Goal: Information Seeking & Learning: Check status

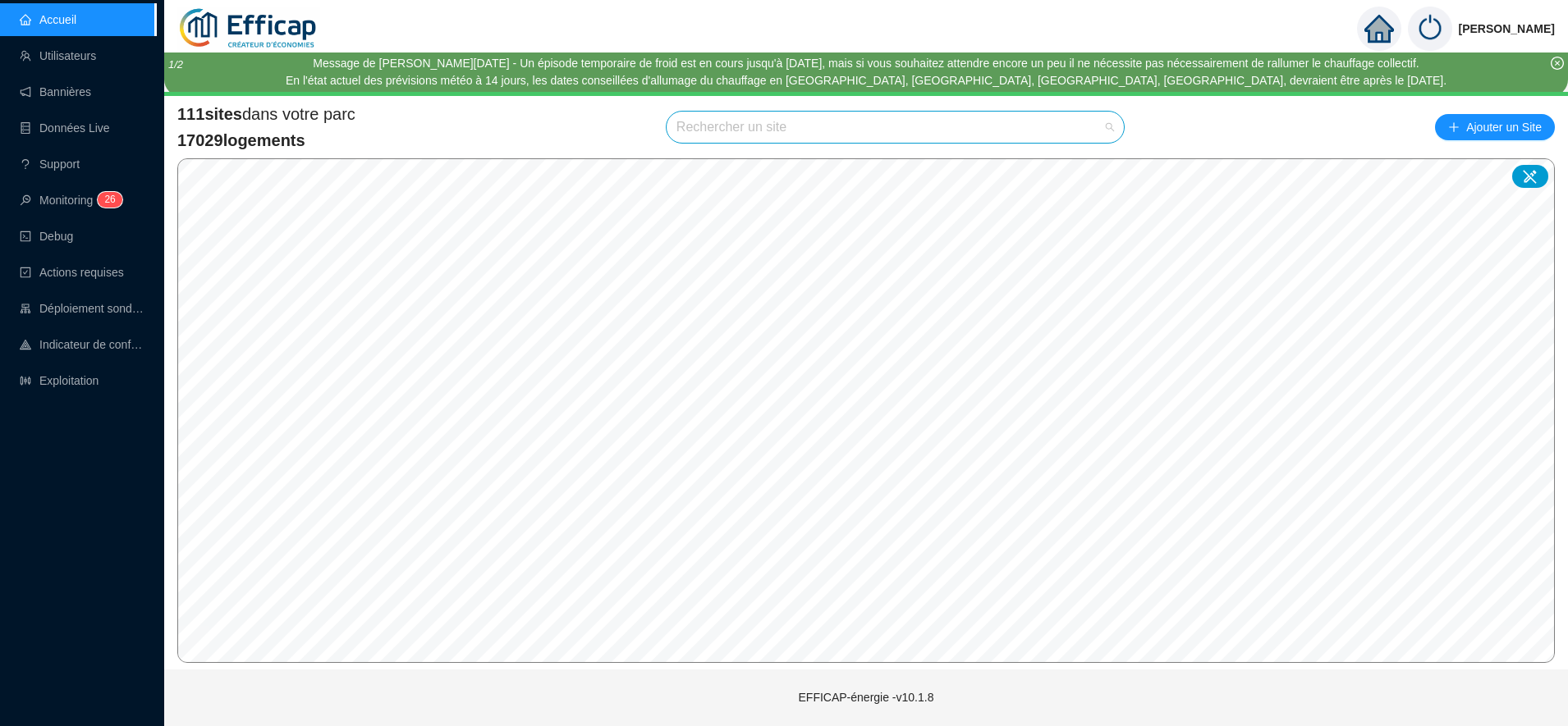
click at [763, 124] on input "search" at bounding box center [887, 128] width 423 height 31
type input "domaine"
click at [1085, 166] on div at bounding box center [1094, 166] width 38 height 24
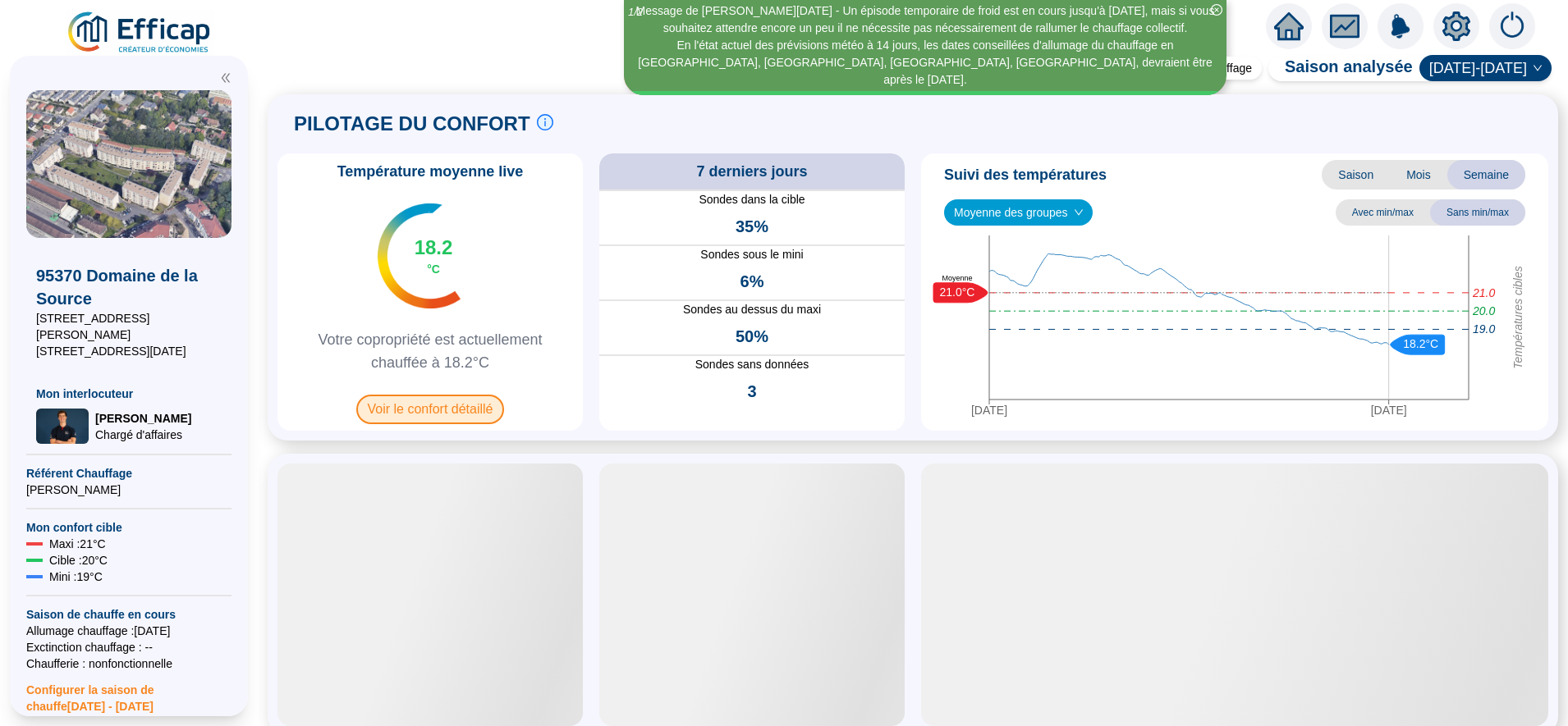
click at [466, 402] on span "Voir le confort détaillé" at bounding box center [430, 409] width 149 height 30
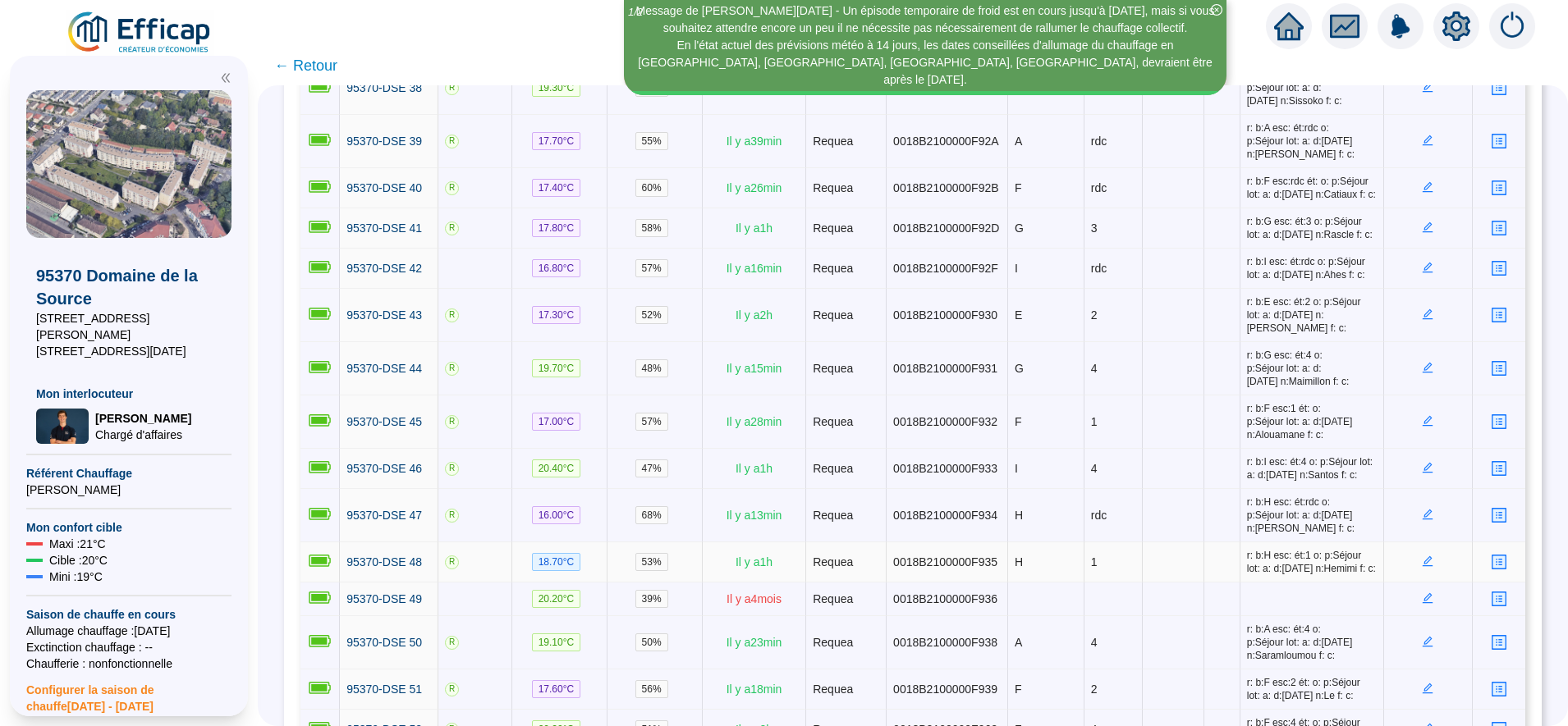
scroll to position [1923, 0]
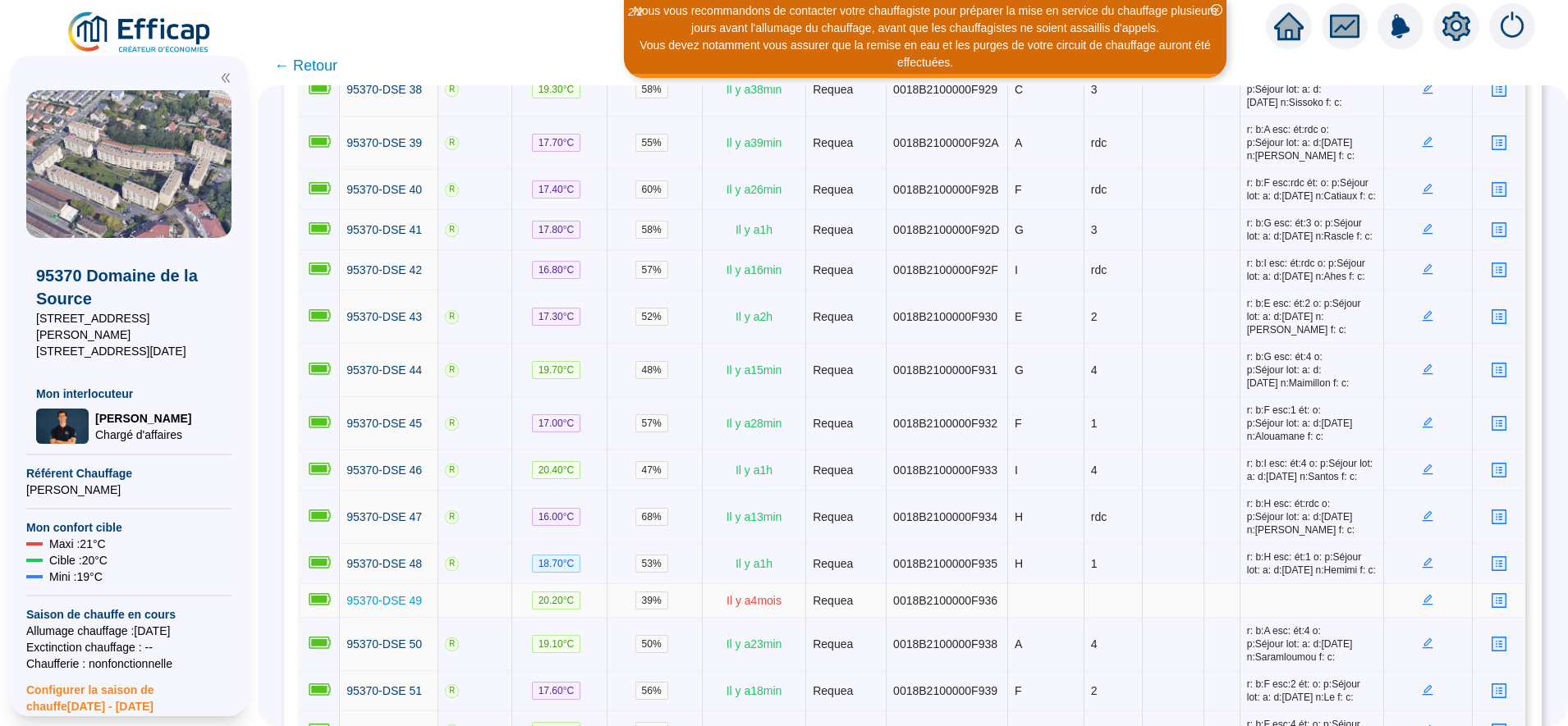
click at [388, 594] on span "95370-DSE 49" at bounding box center [384, 600] width 75 height 13
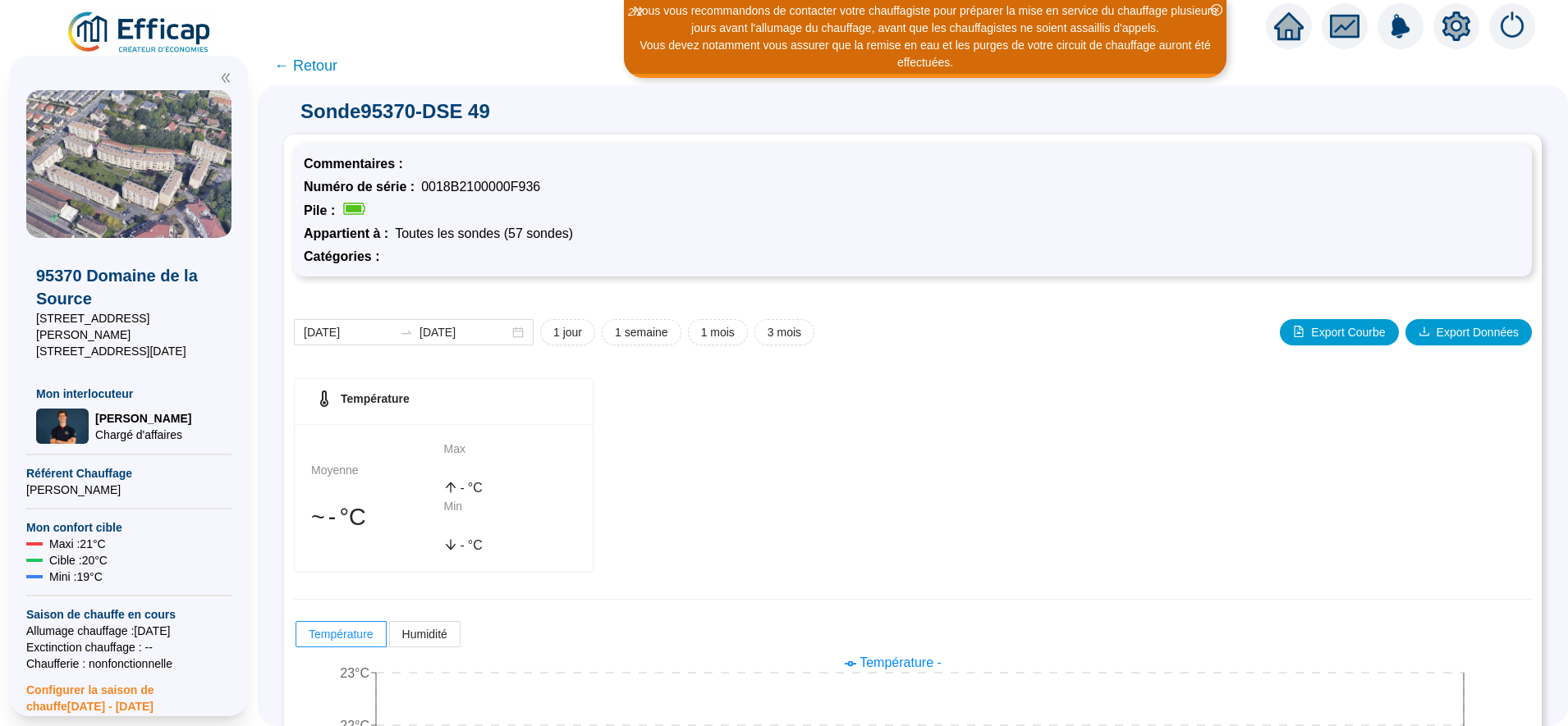
scroll to position [207, 0]
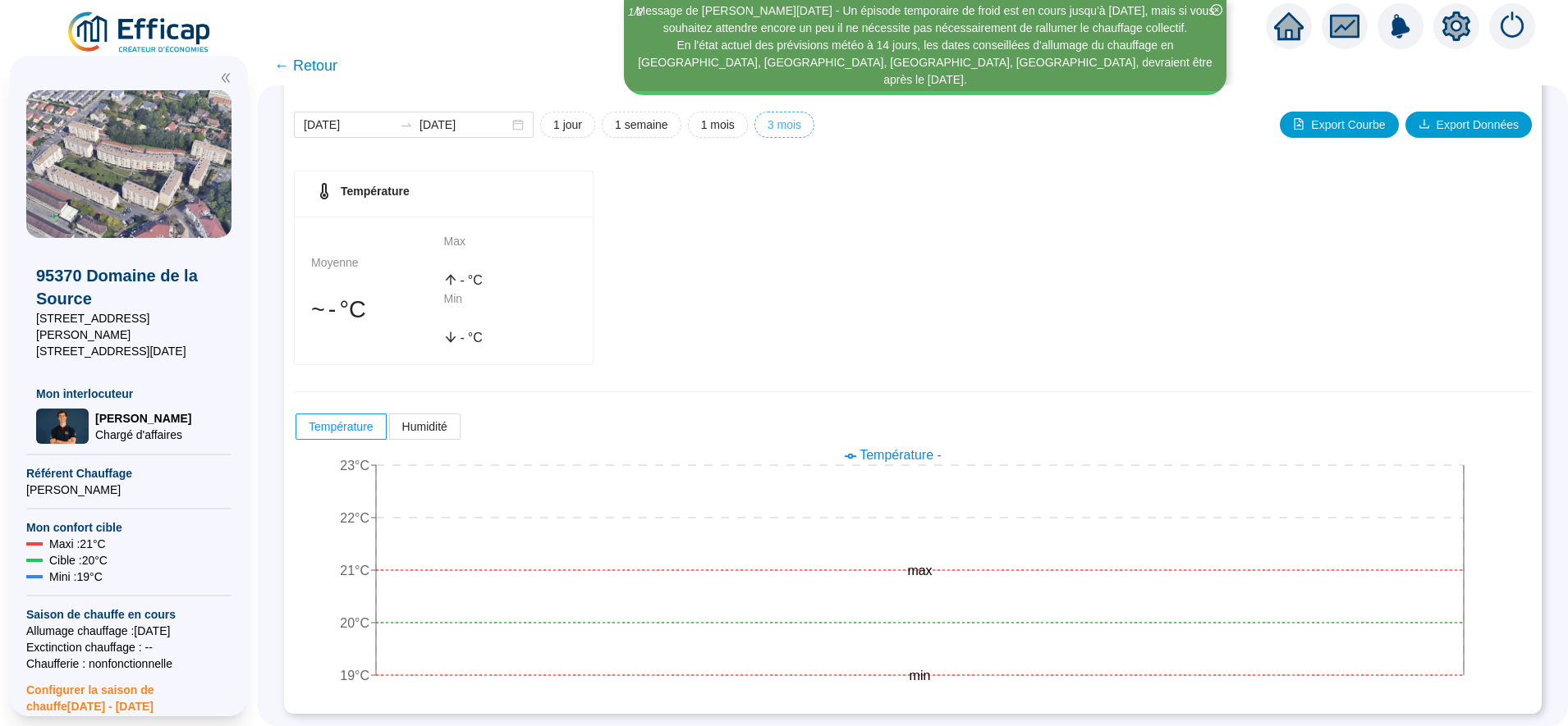
click at [786, 128] on span "3 mois" at bounding box center [784, 125] width 33 height 17
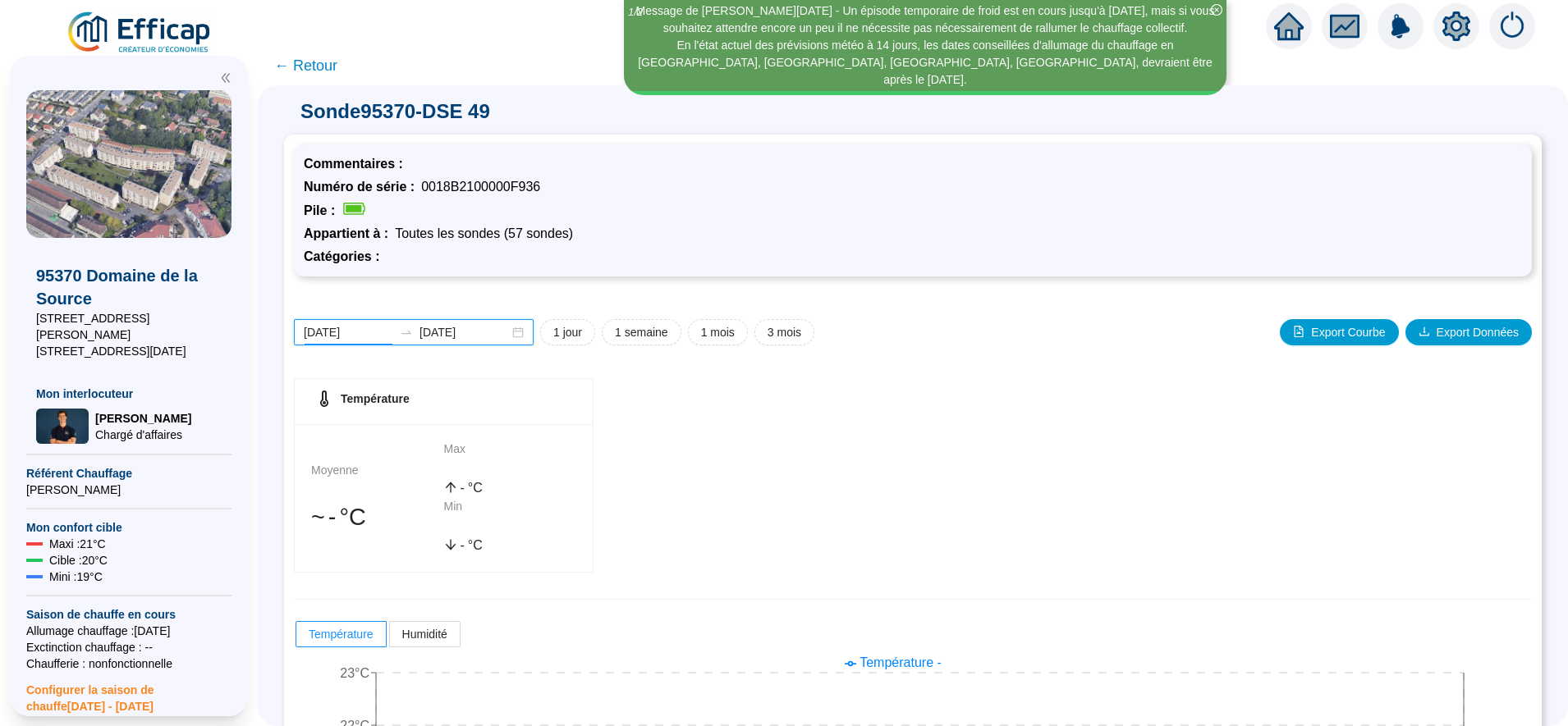
click at [393, 332] on input "[DATE]" at bounding box center [348, 333] width 89 height 17
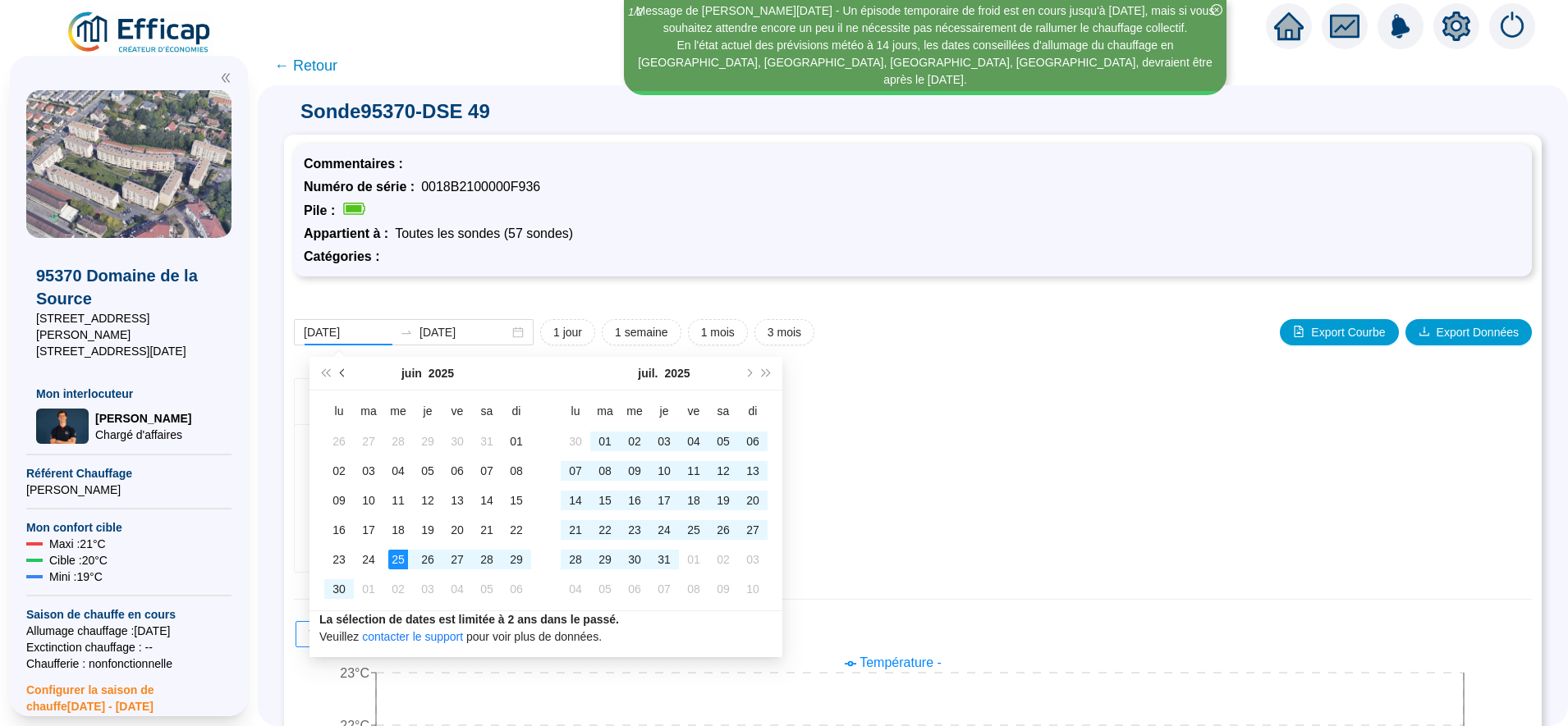
click at [340, 378] on button "Mois précédent (PageUp)" at bounding box center [343, 373] width 18 height 33
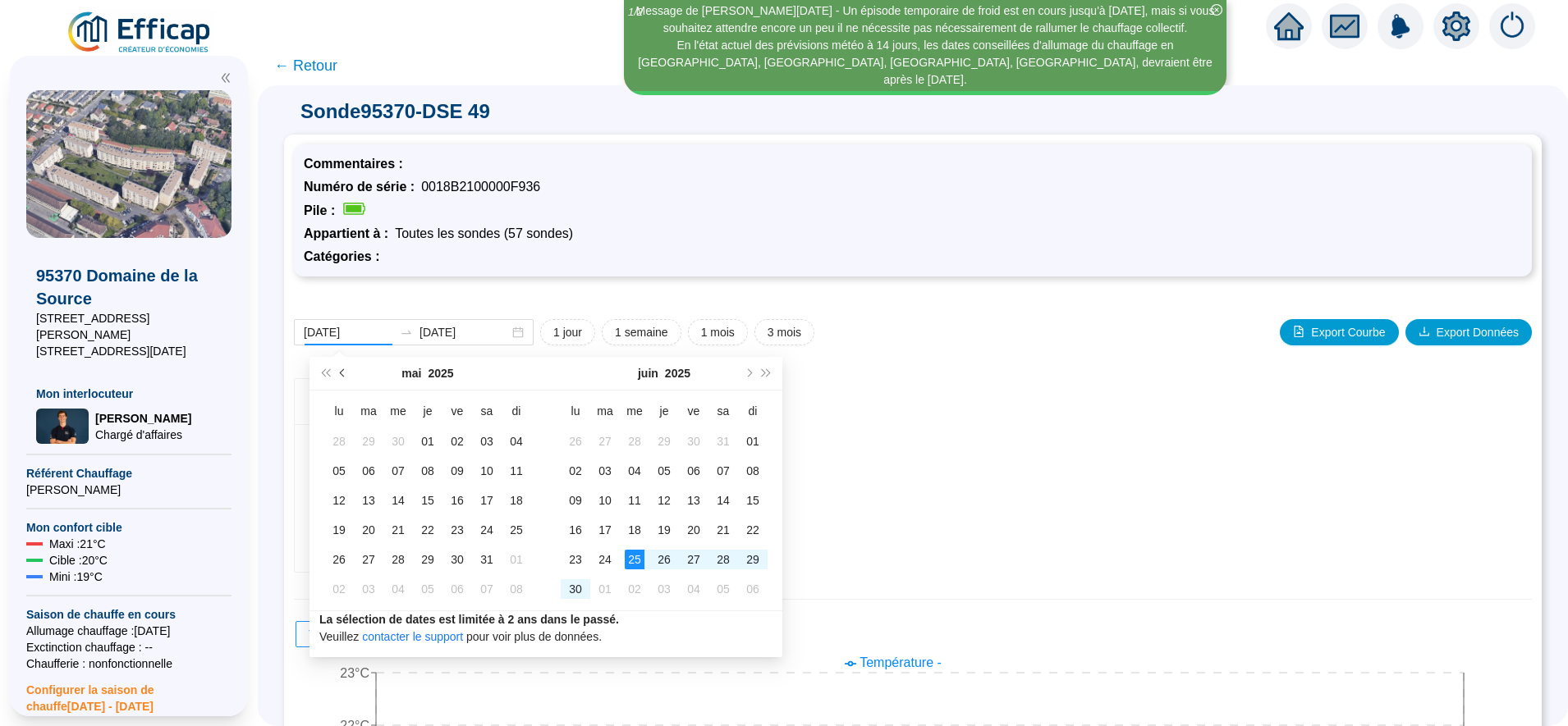
click at [343, 378] on button "Mois précédent (PageUp)" at bounding box center [343, 373] width 18 height 33
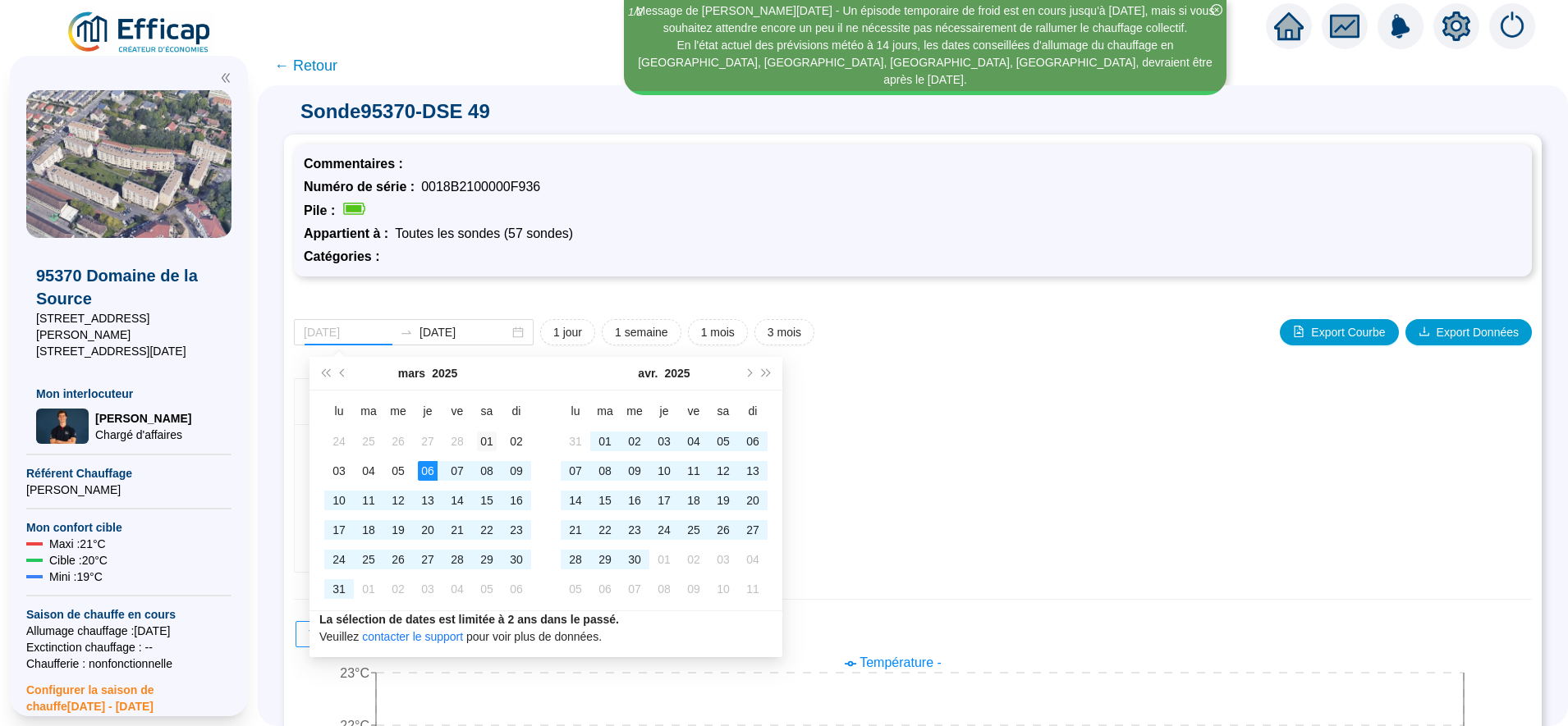
type input "[DATE]"
click at [489, 436] on div "01" at bounding box center [486, 441] width 20 height 20
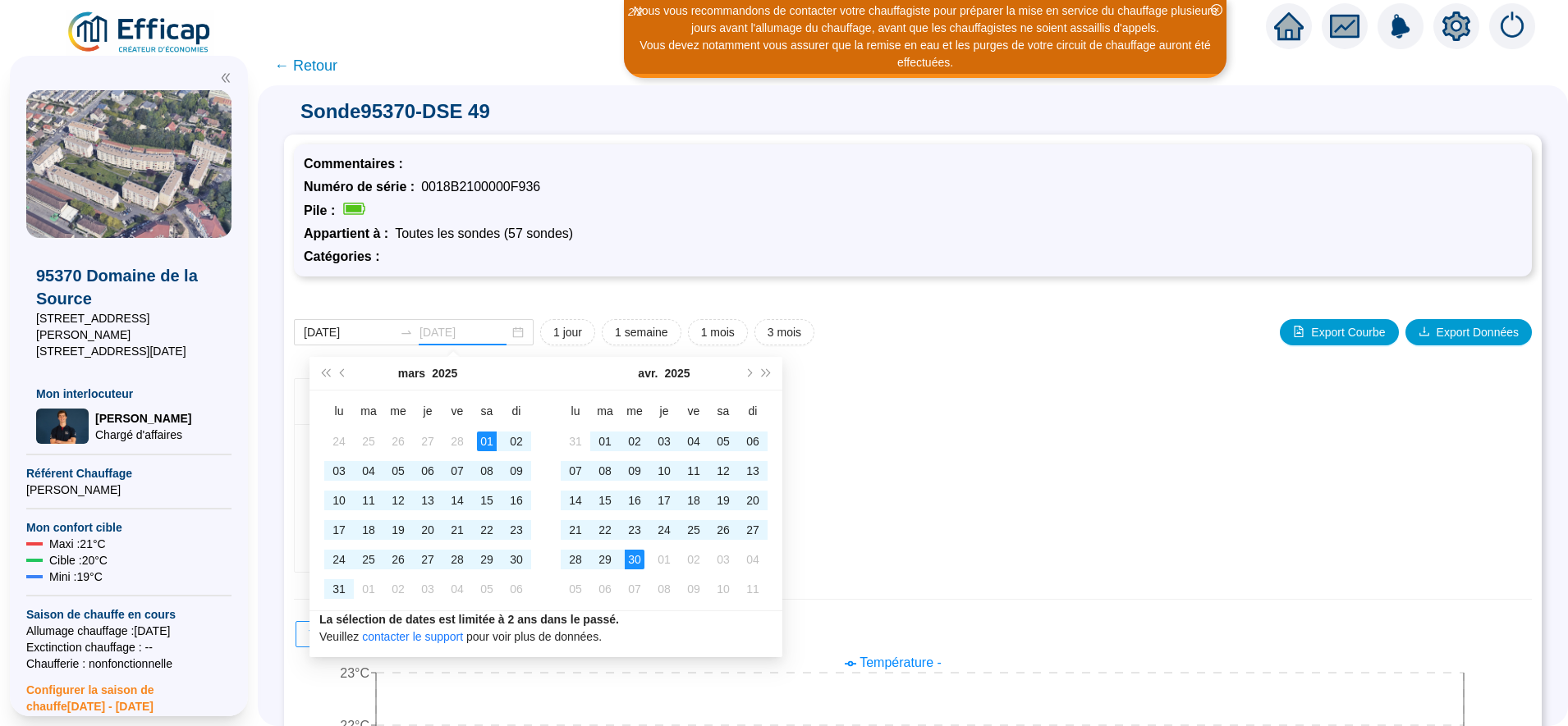
click at [646, 555] on td "30" at bounding box center [634, 560] width 30 height 30
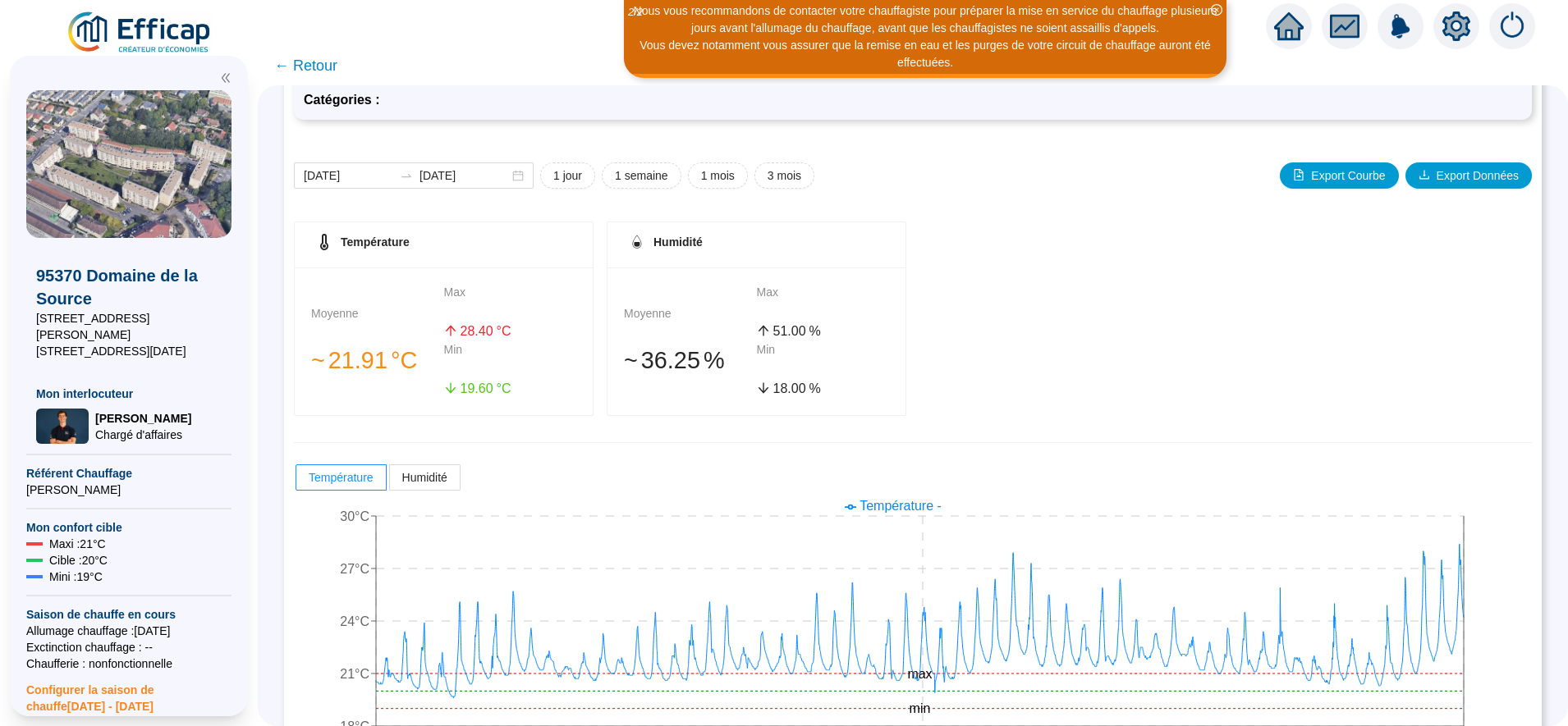
scroll to position [207, 0]
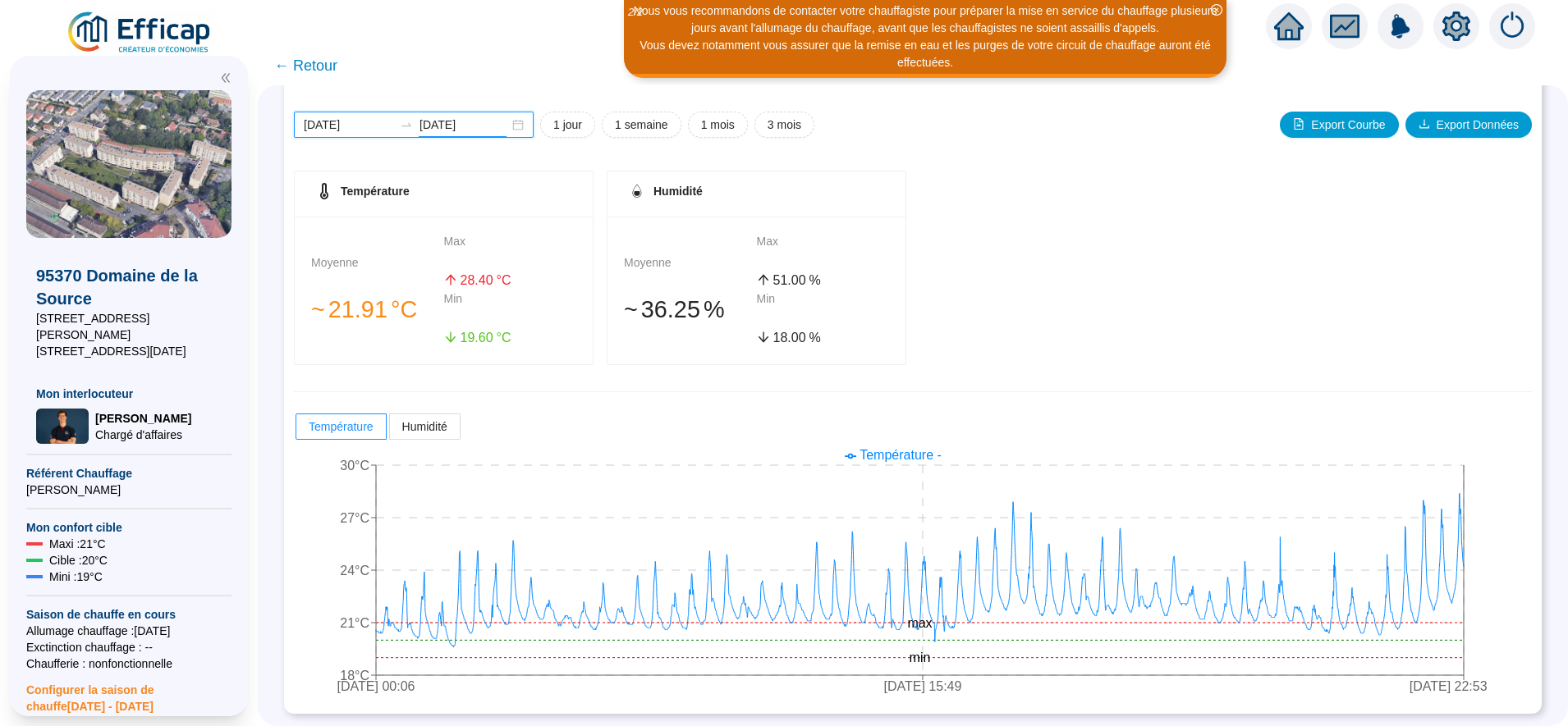
click at [487, 126] on input "[DATE]" at bounding box center [464, 125] width 89 height 17
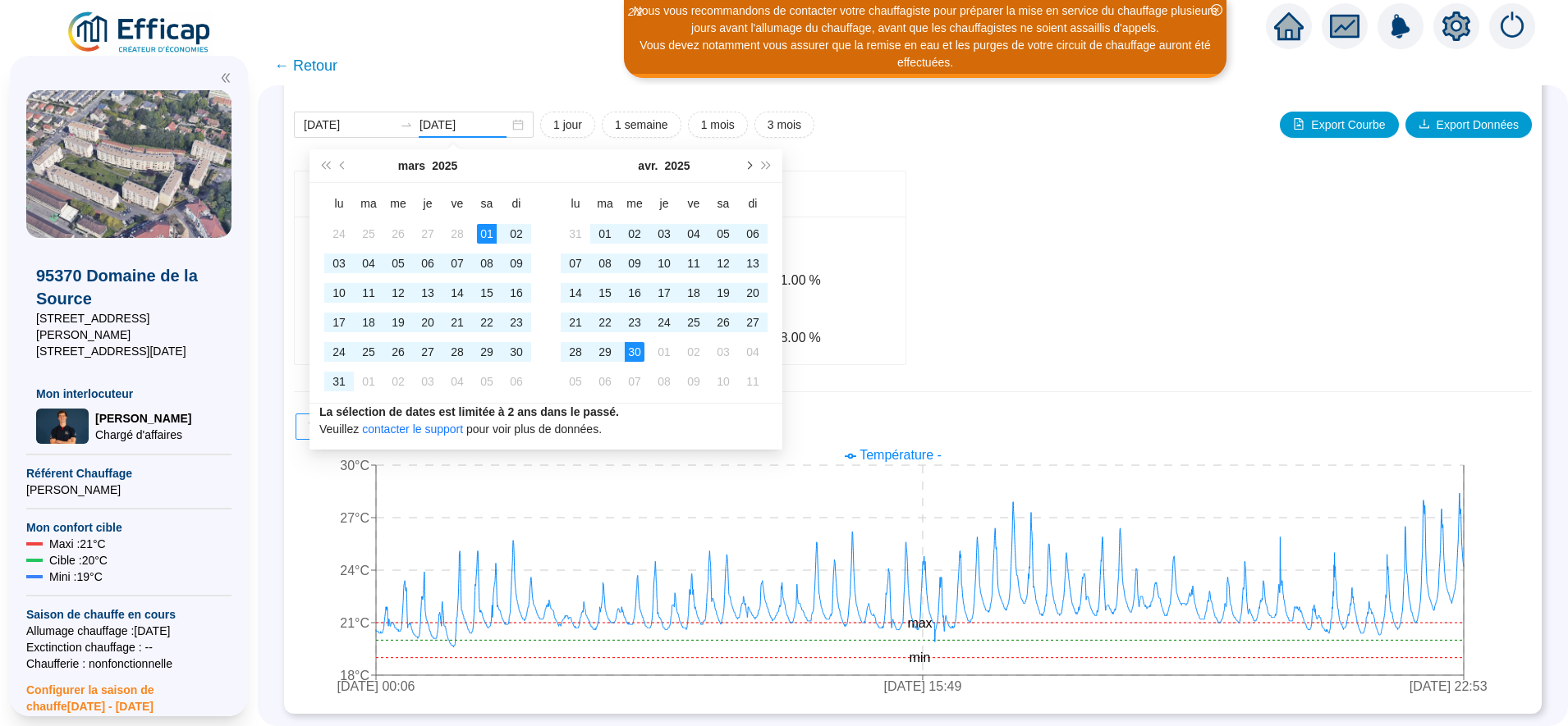
click at [746, 163] on button "Mois suivant (PageDown)" at bounding box center [747, 166] width 18 height 33
type input "[DATE]"
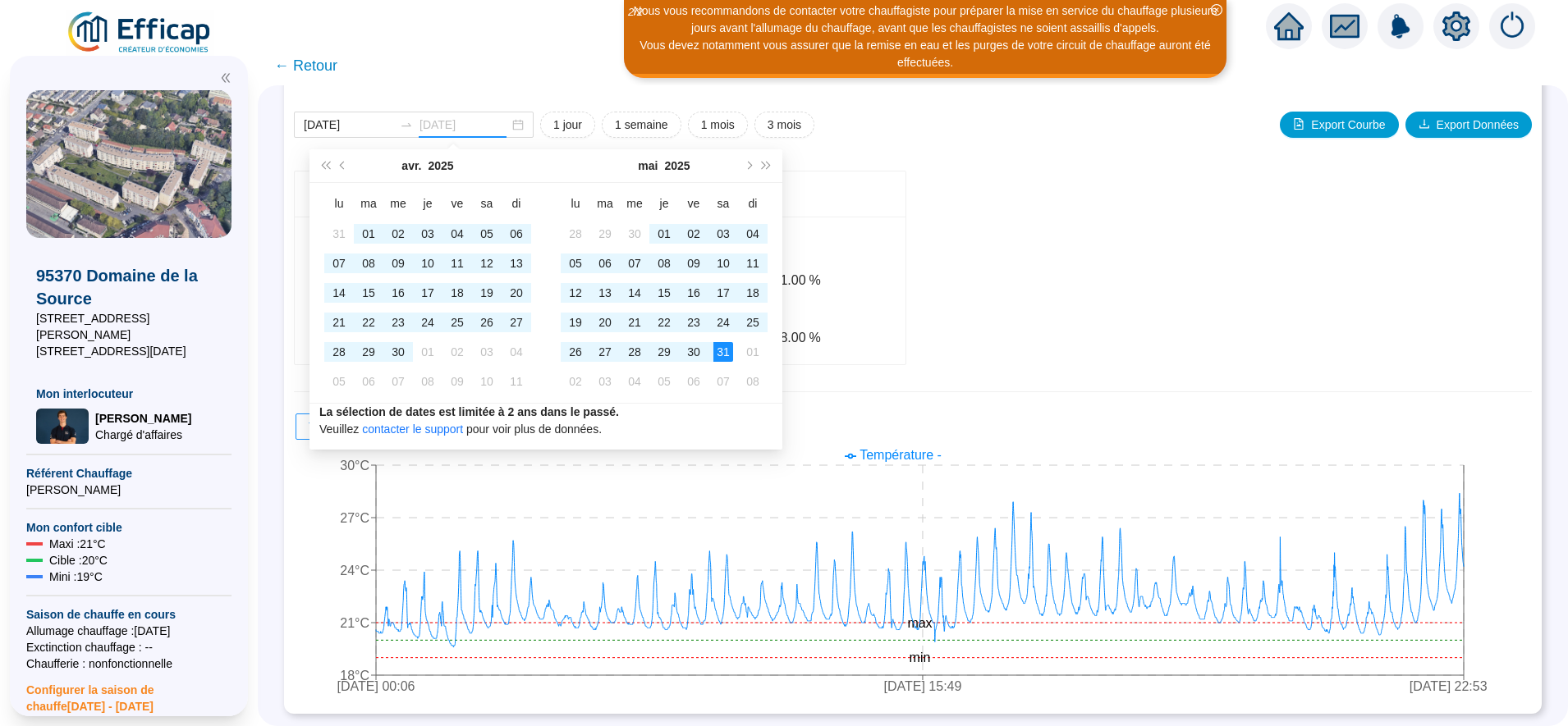
click at [718, 351] on div "31" at bounding box center [723, 352] width 20 height 20
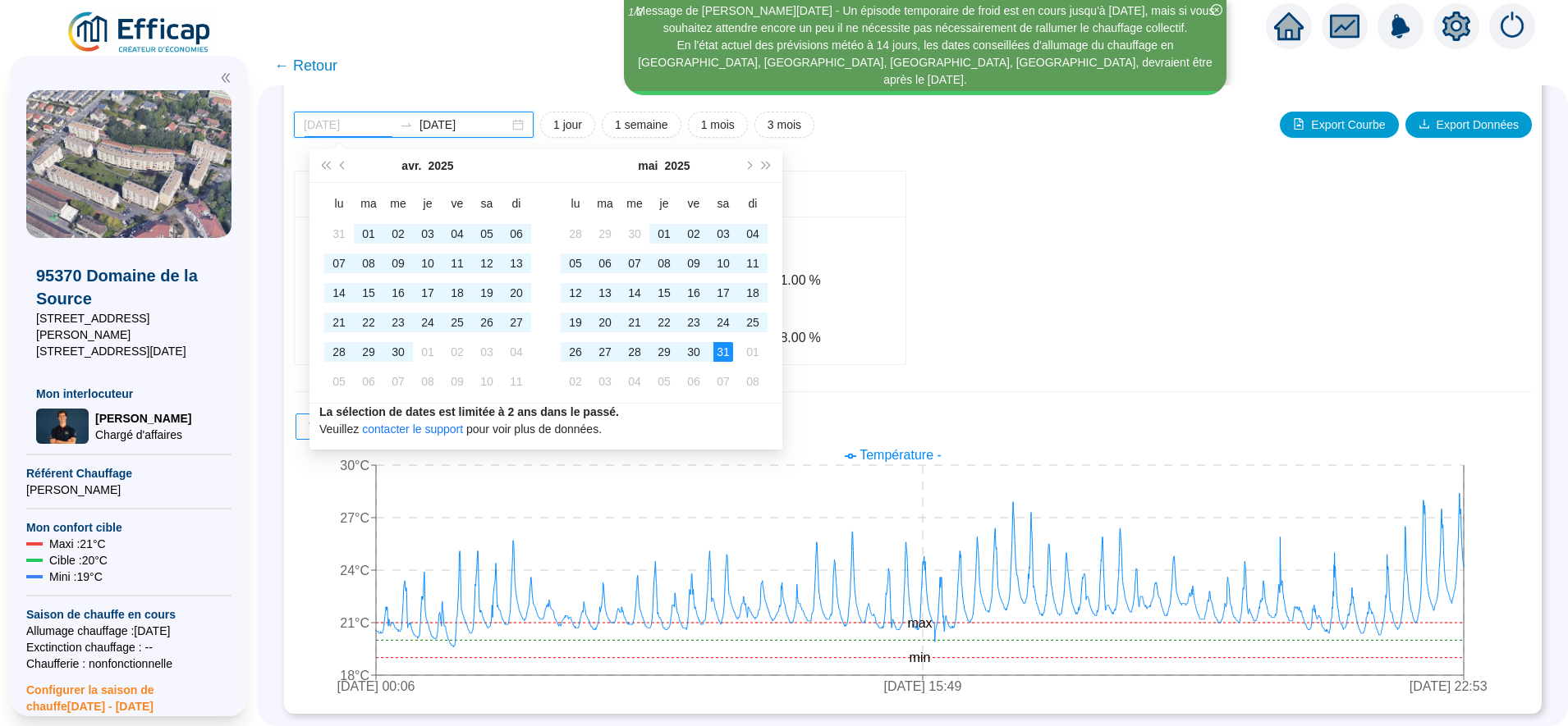
type input "[DATE]"
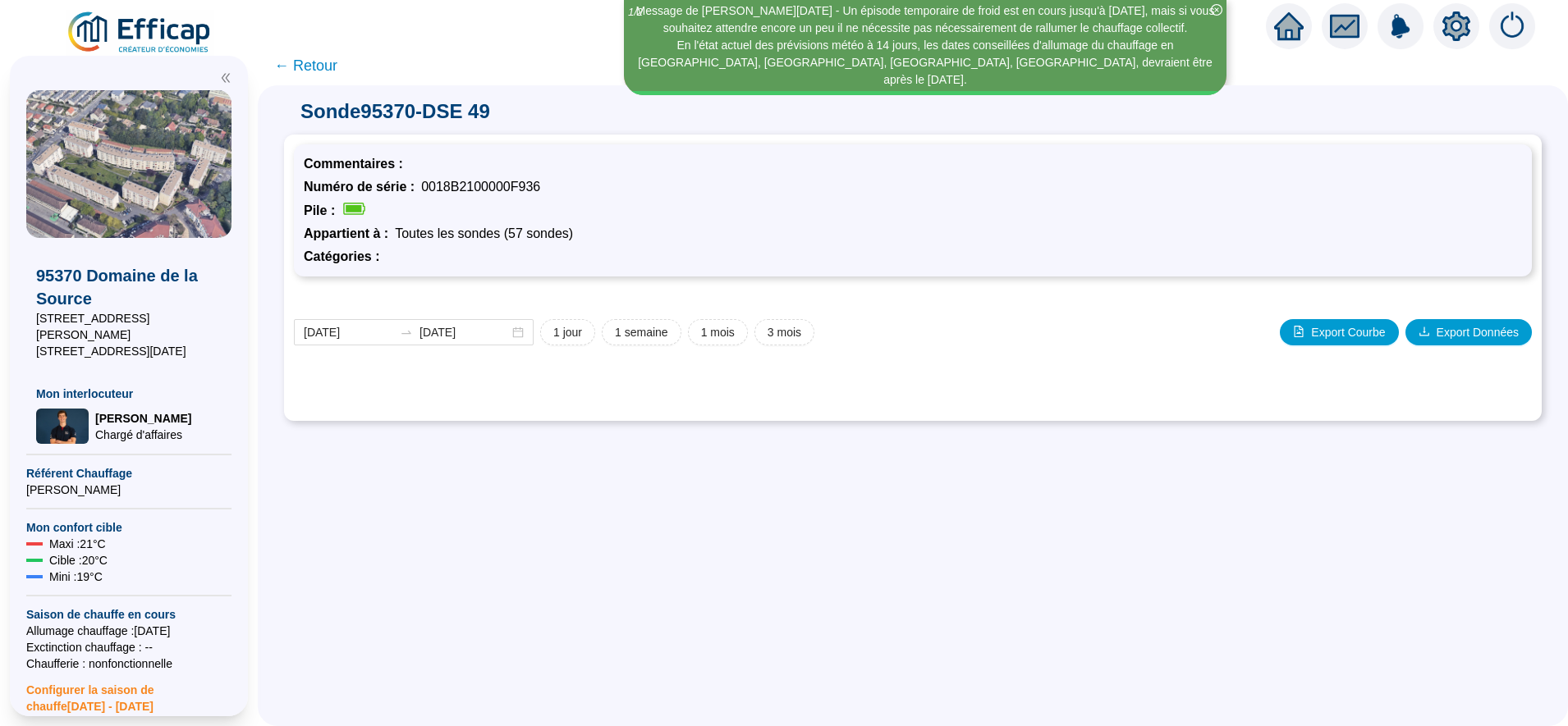
scroll to position [0, 0]
click at [990, 384] on div "[DATE] [DATE] 1 jour 1 semaine 1 mois 3 mois Export Courbe Export Données Tempé…" at bounding box center [913, 348] width 1238 height 125
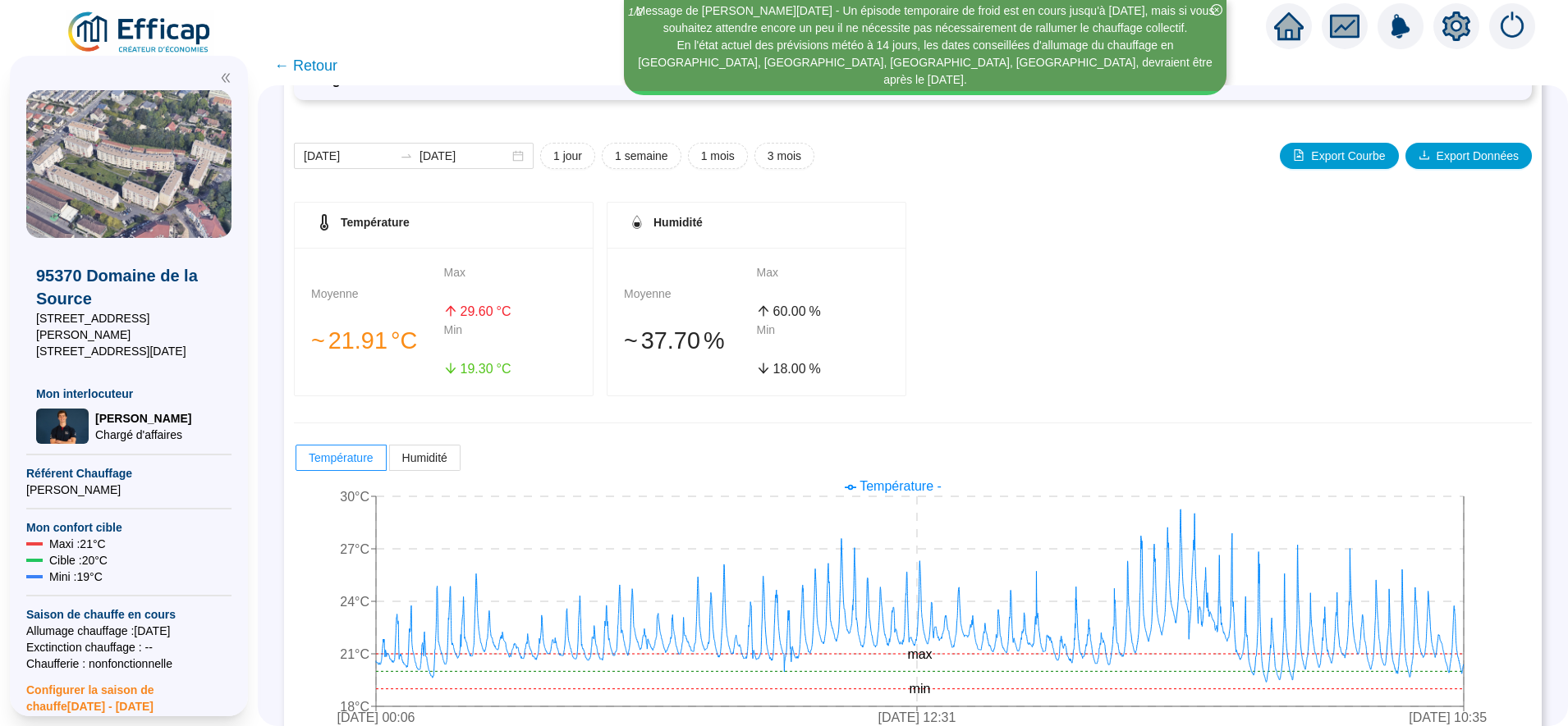
scroll to position [207, 0]
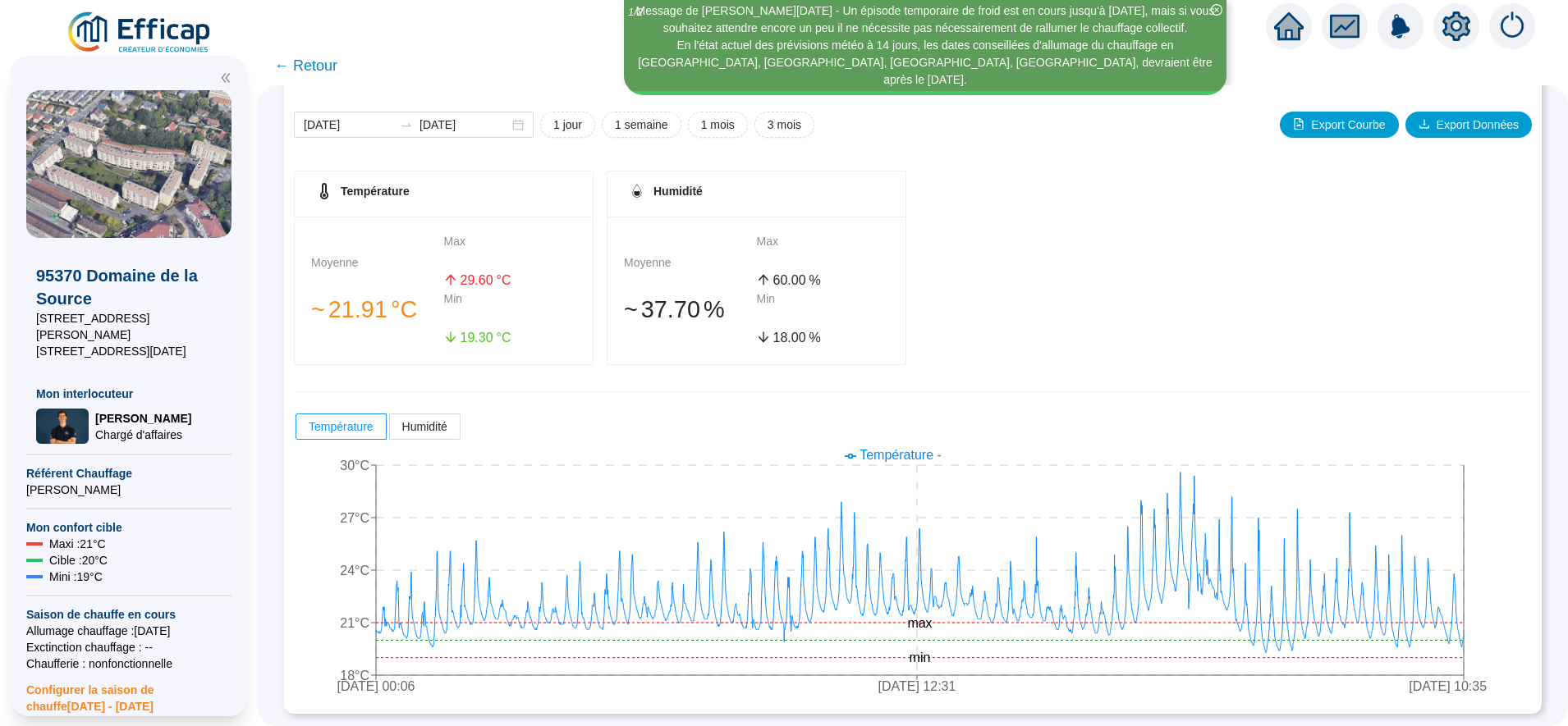
click at [337, 73] on span "← Retour" at bounding box center [305, 66] width 63 height 23
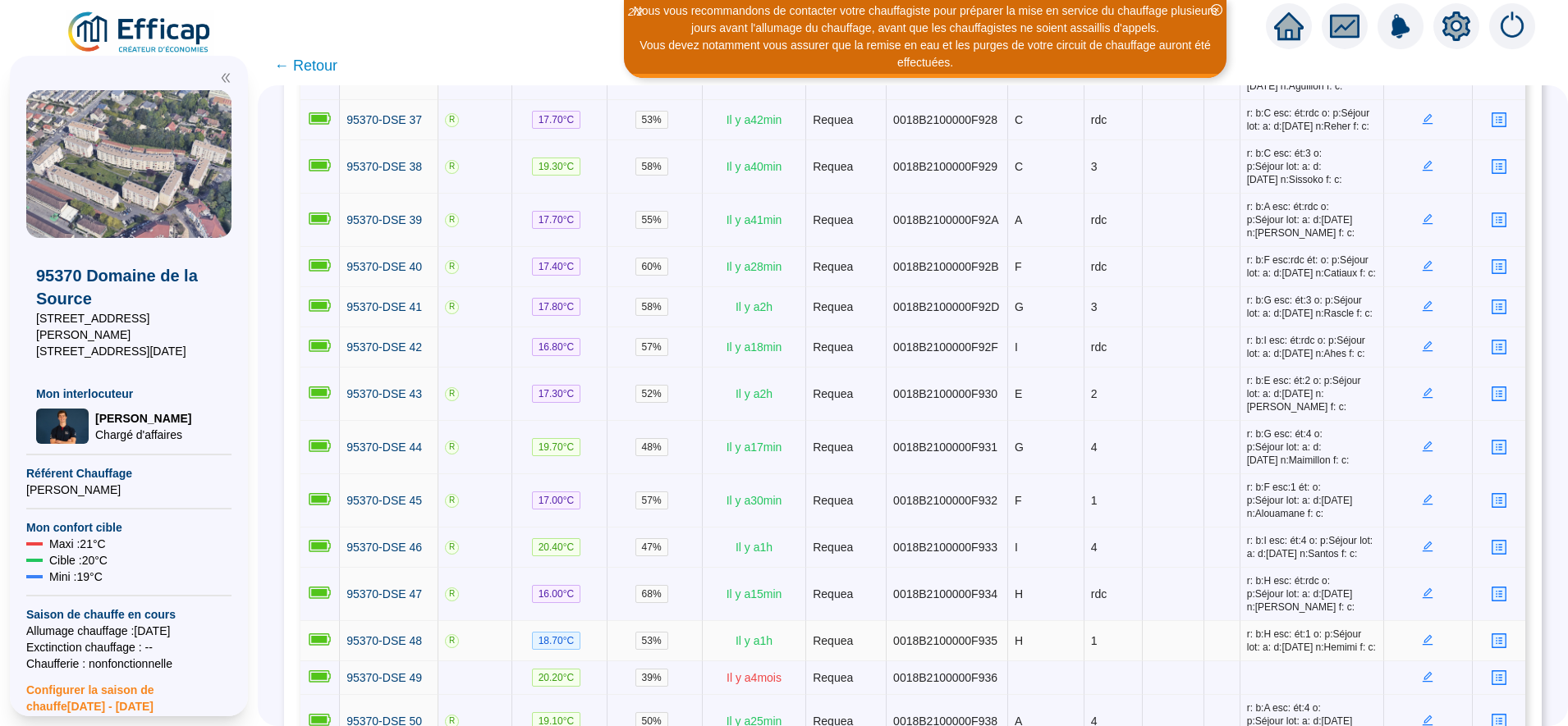
scroll to position [1846, 0]
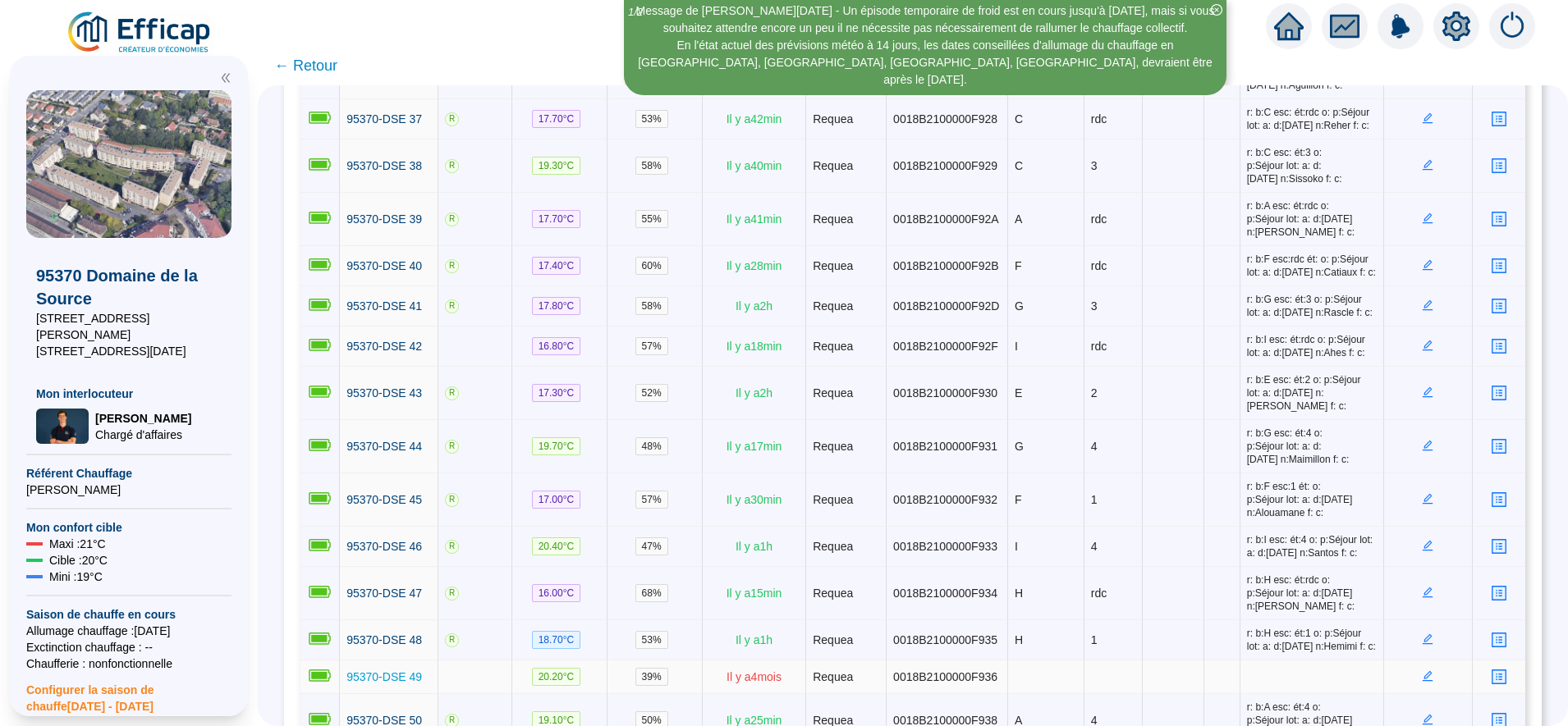
click at [400, 668] on link "95370-DSE 49" at bounding box center [384, 677] width 75 height 17
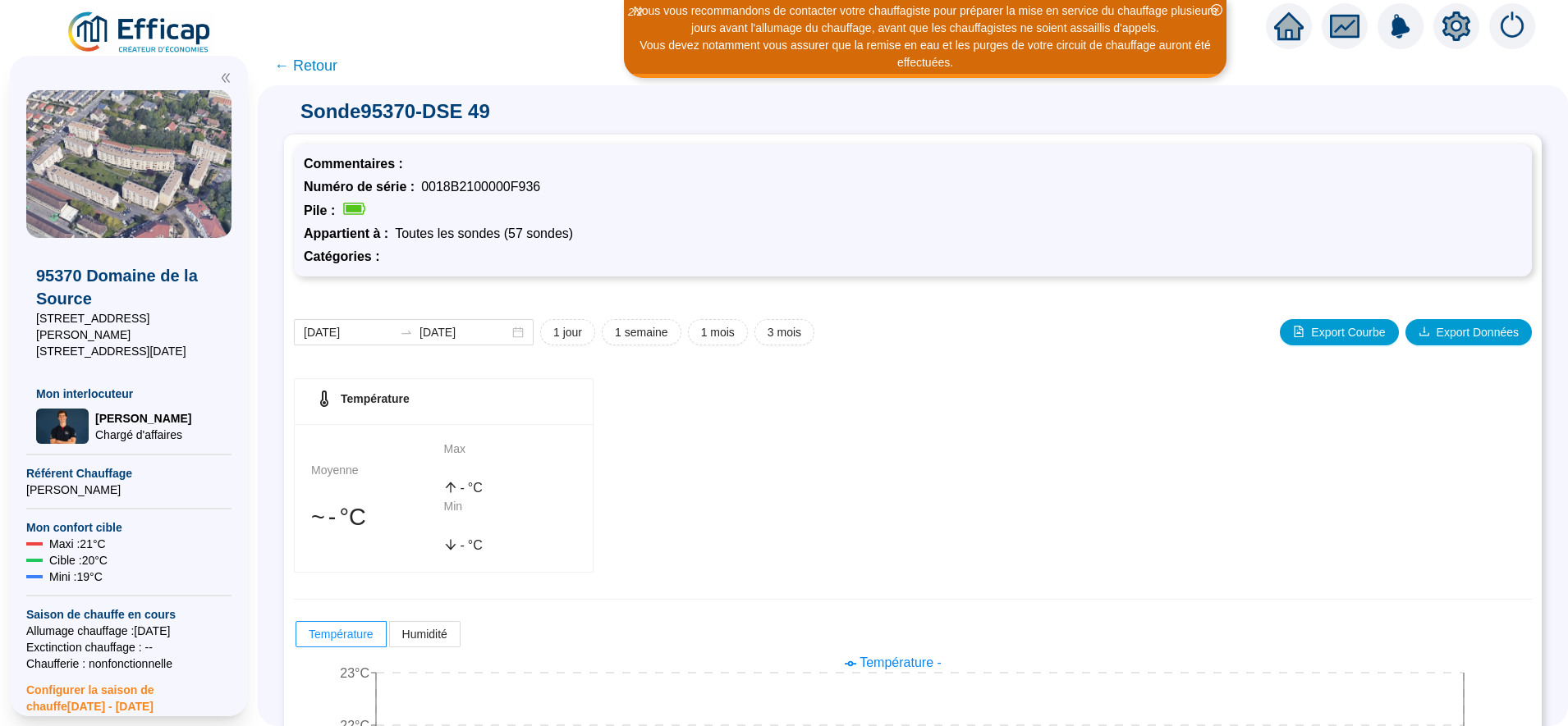
click at [325, 63] on span "← Retour" at bounding box center [305, 66] width 63 height 23
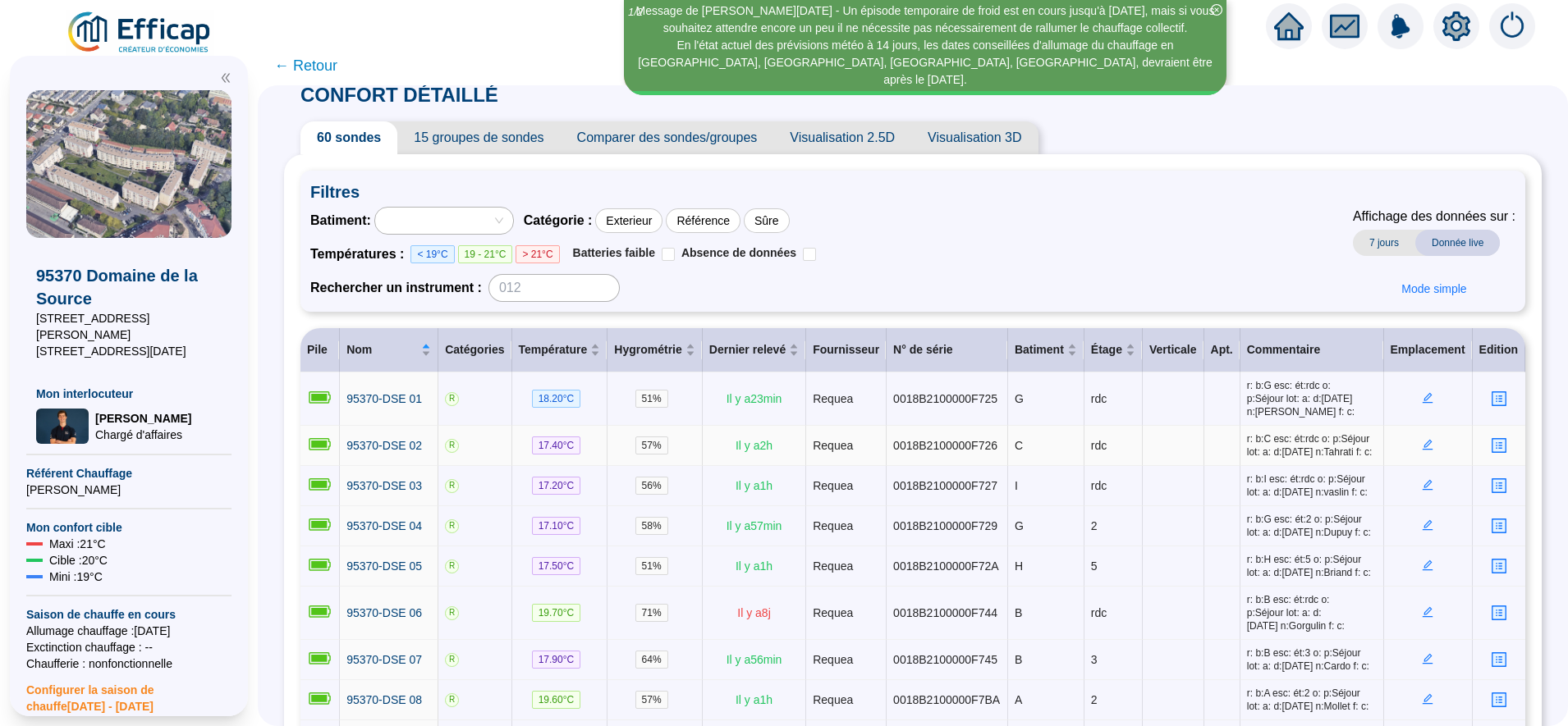
scroll to position [12, 0]
click at [520, 138] on span "15 groupes de sondes" at bounding box center [479, 139] width 163 height 33
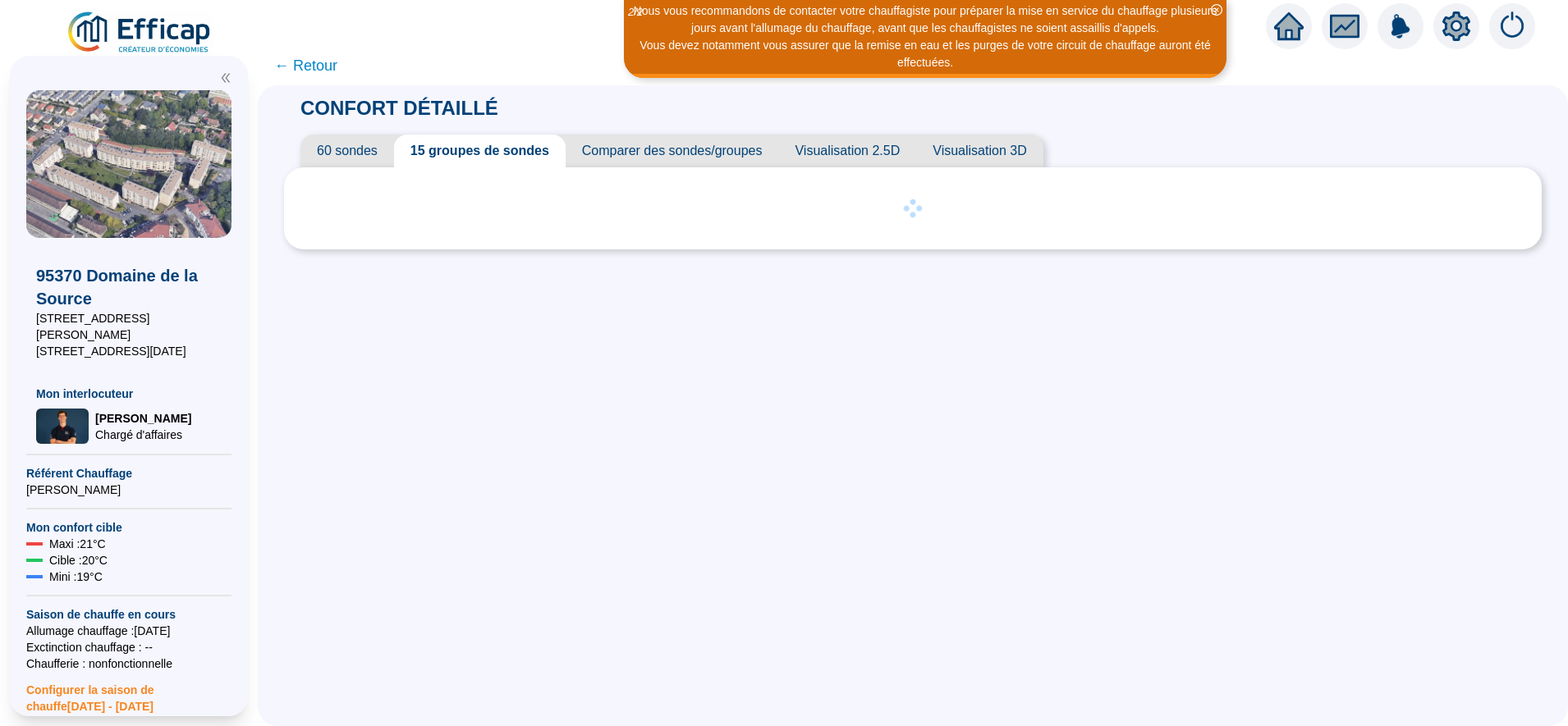
click at [377, 149] on span "60 sondes" at bounding box center [346, 151] width 94 height 33
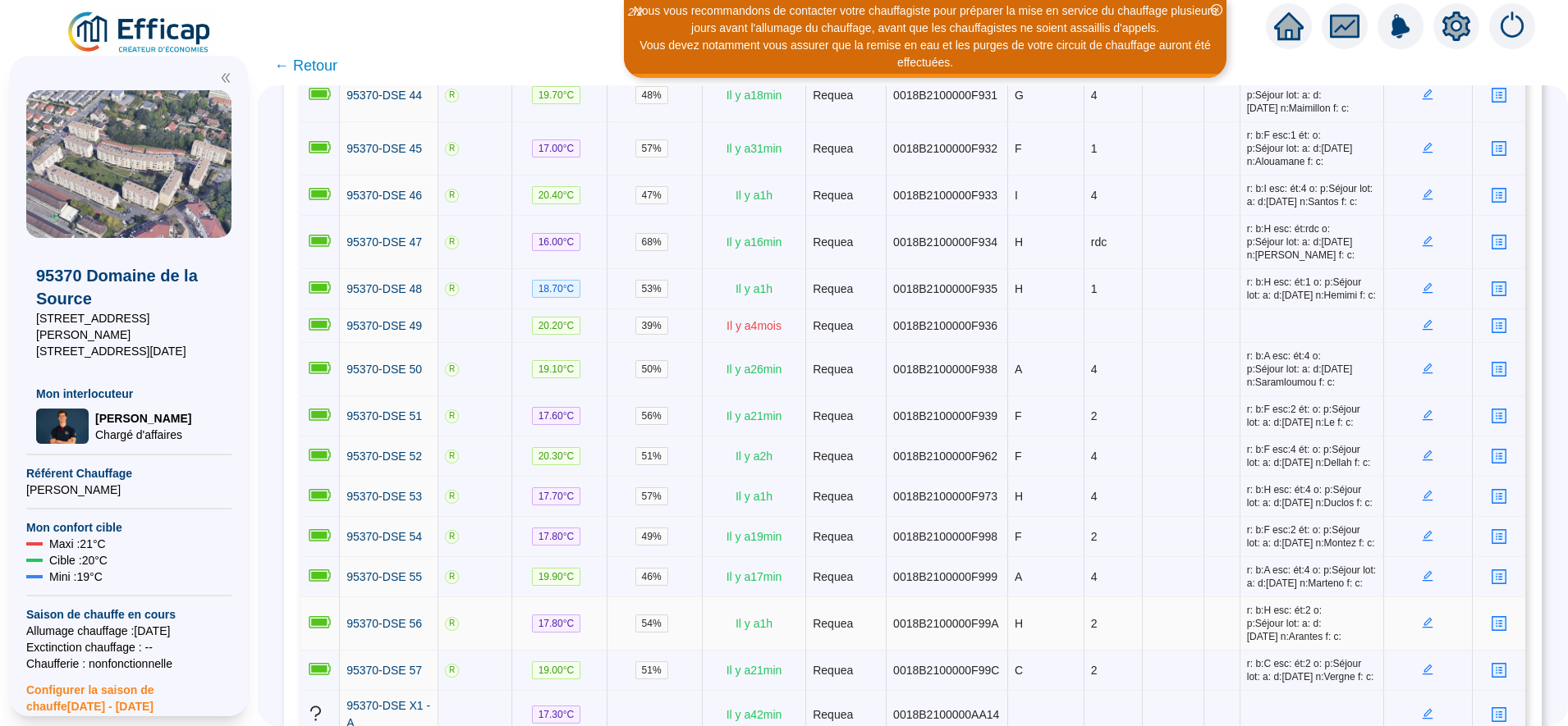
scroll to position [2196, 0]
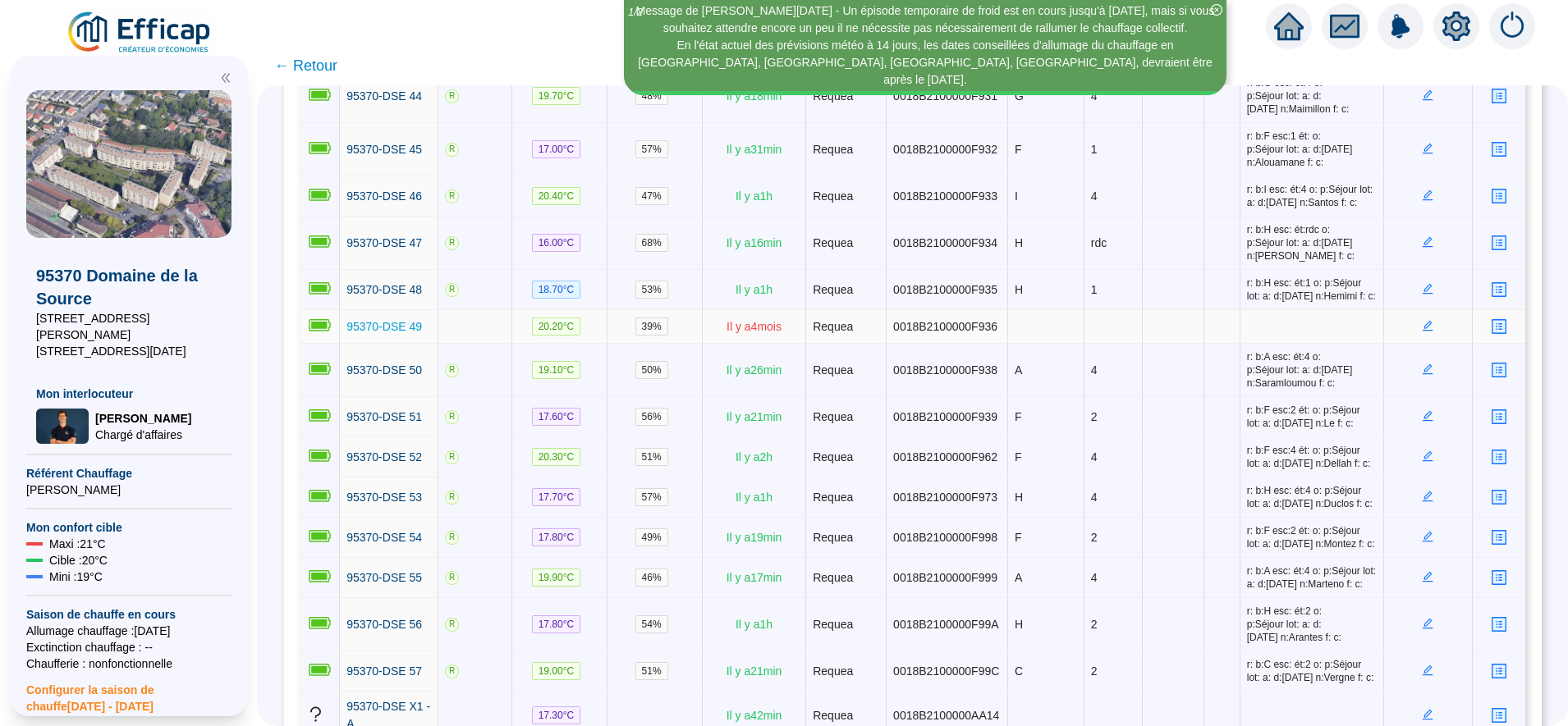
click at [418, 318] on link "95370-DSE 49" at bounding box center [384, 327] width 75 height 17
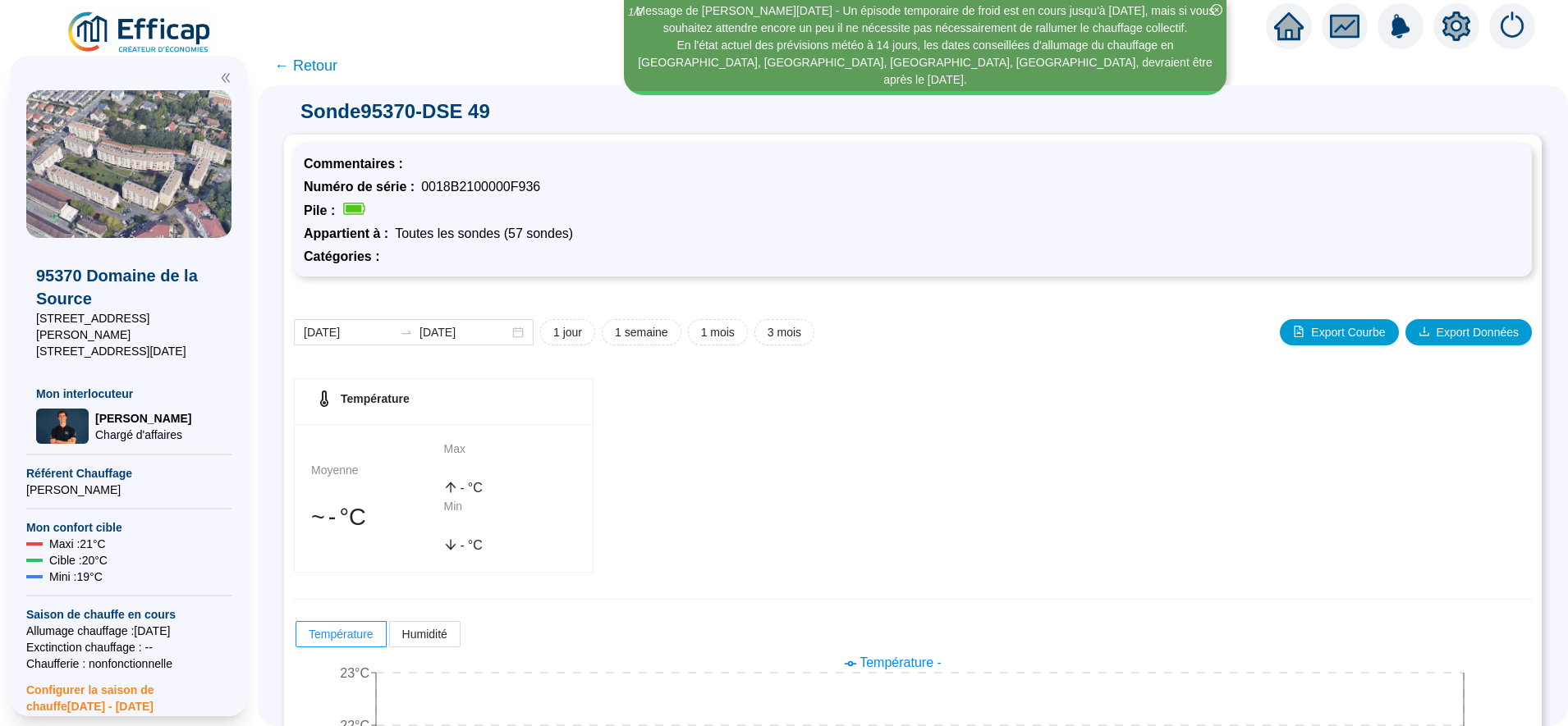
scroll to position [207, 0]
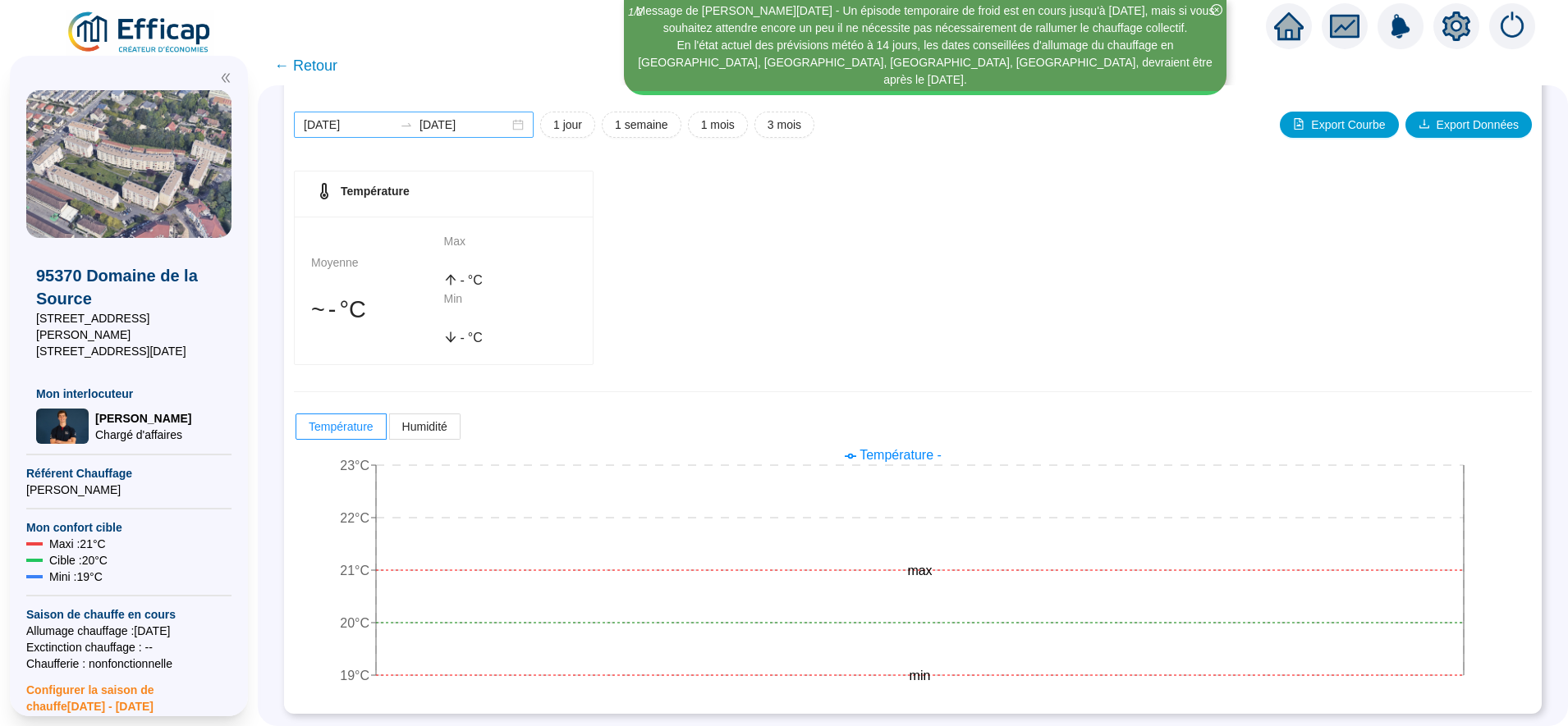
click at [398, 114] on div "[DATE] [DATE]" at bounding box center [414, 125] width 240 height 26
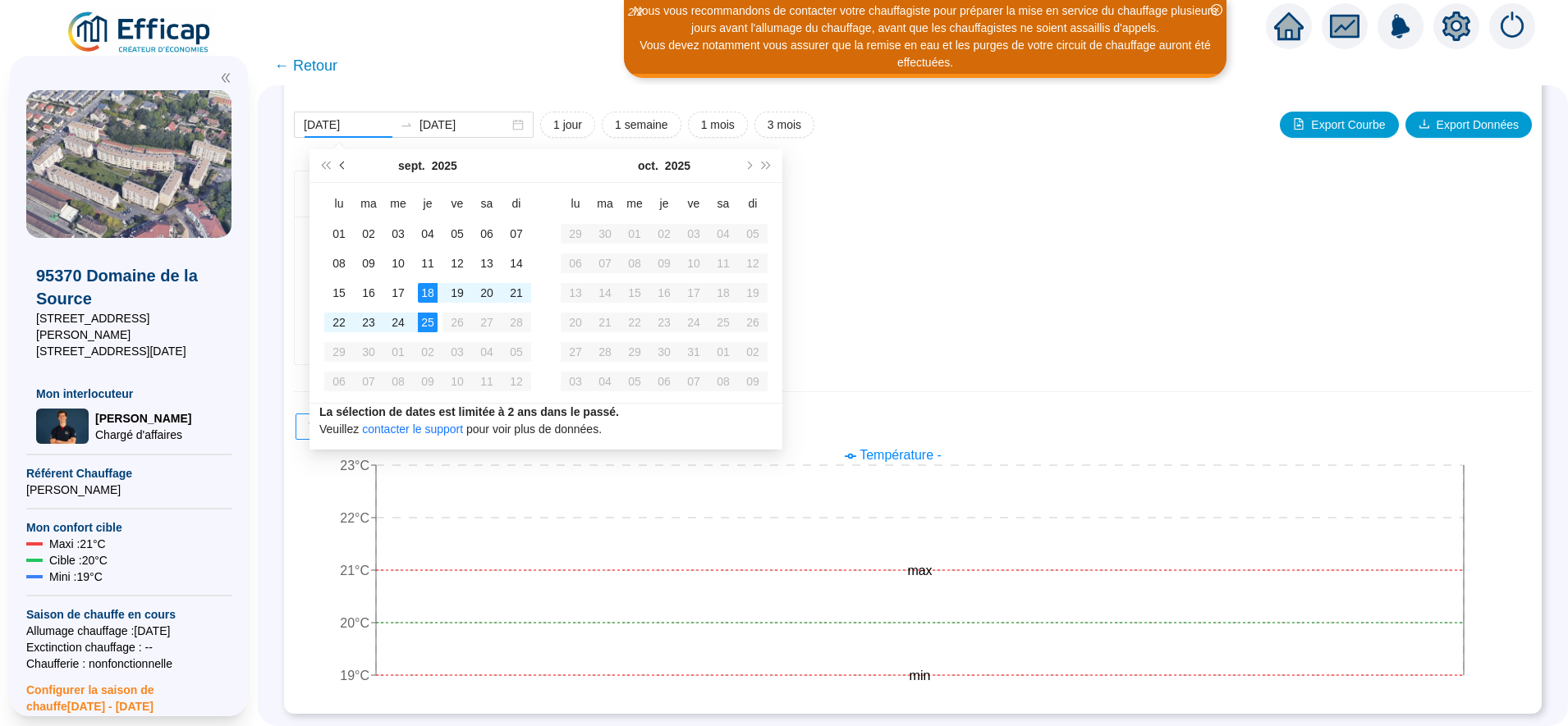
click at [349, 169] on button "Mois précédent (PageUp)" at bounding box center [343, 166] width 18 height 33
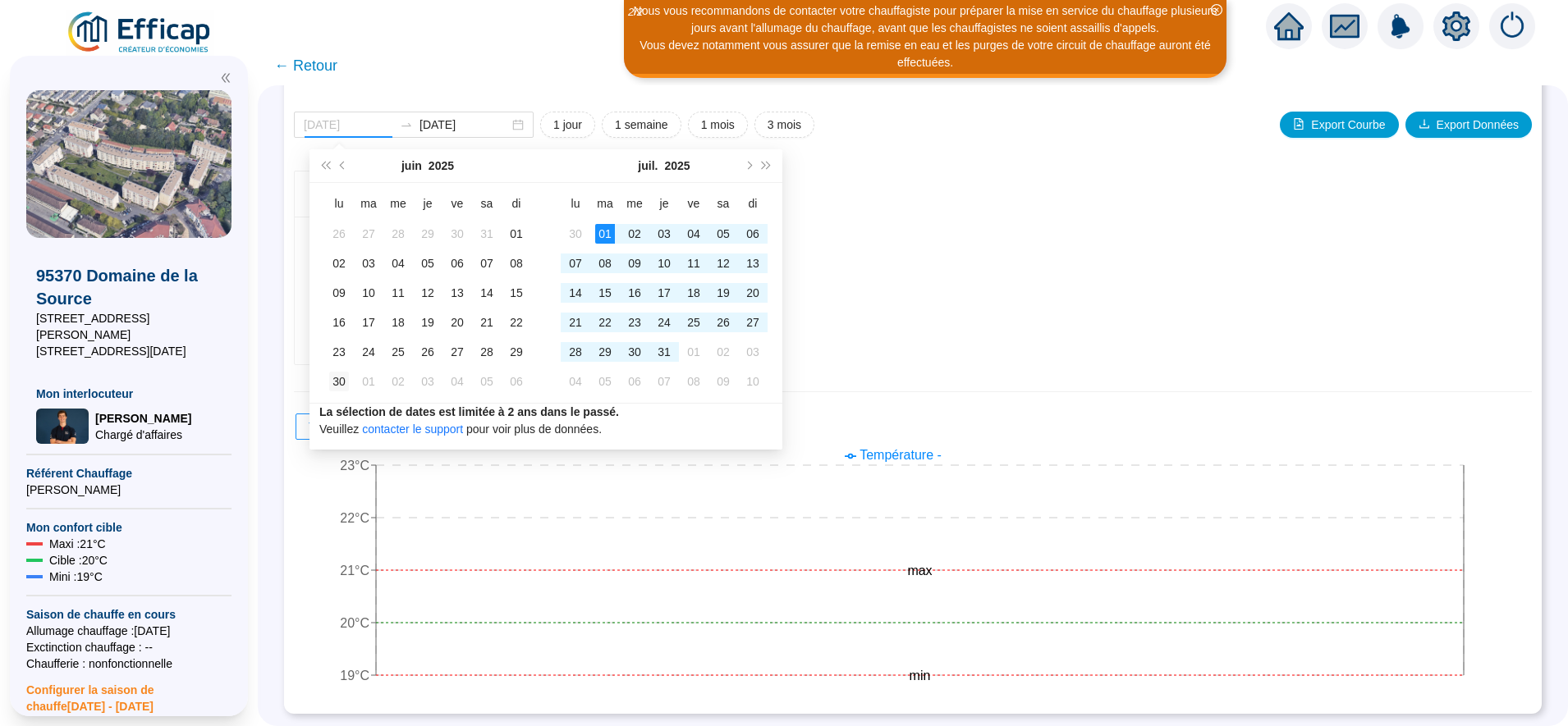
type input "[DATE]"
click at [341, 377] on div "30" at bounding box center [339, 381] width 20 height 20
click at [661, 349] on div "31" at bounding box center [664, 352] width 20 height 20
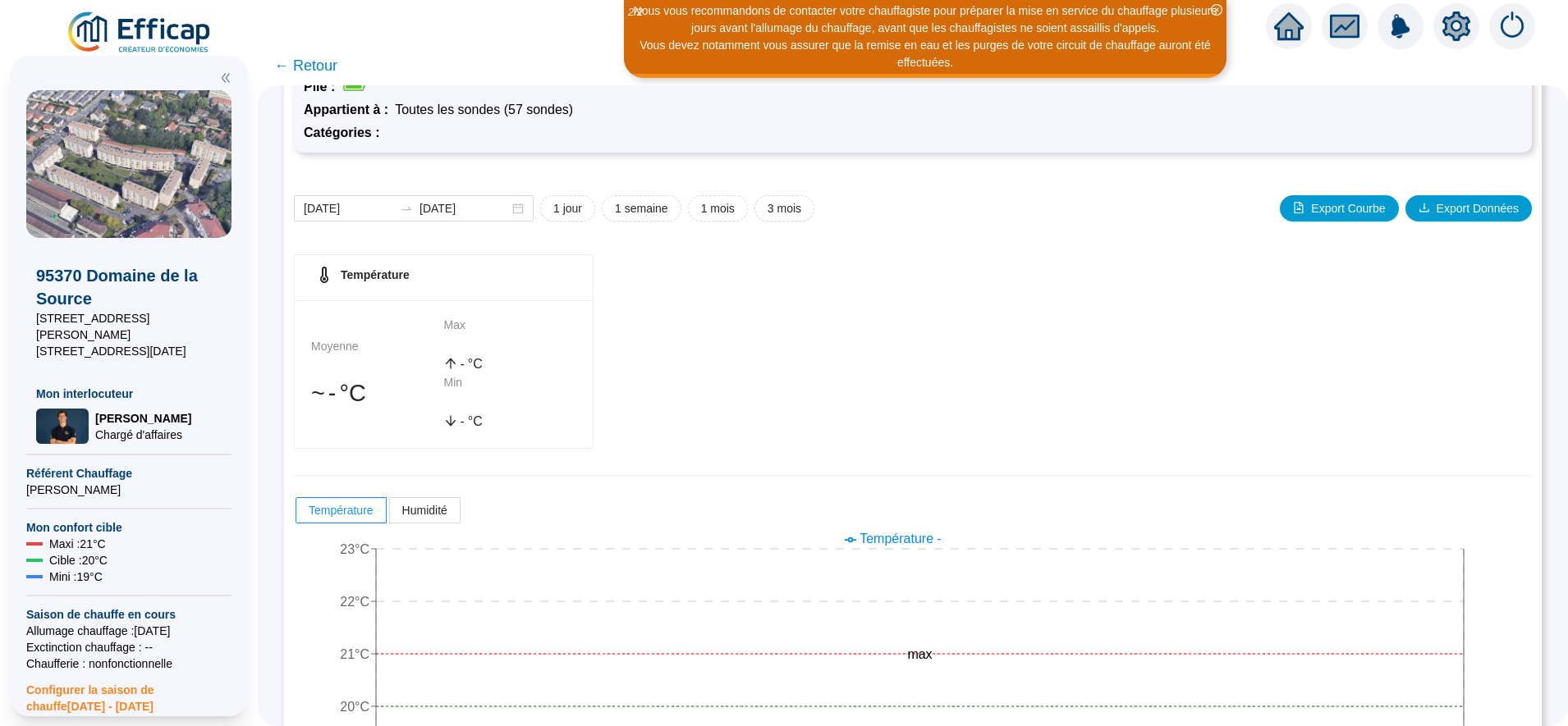
scroll to position [122, 0]
click at [483, 213] on input "[DATE]" at bounding box center [464, 212] width 89 height 17
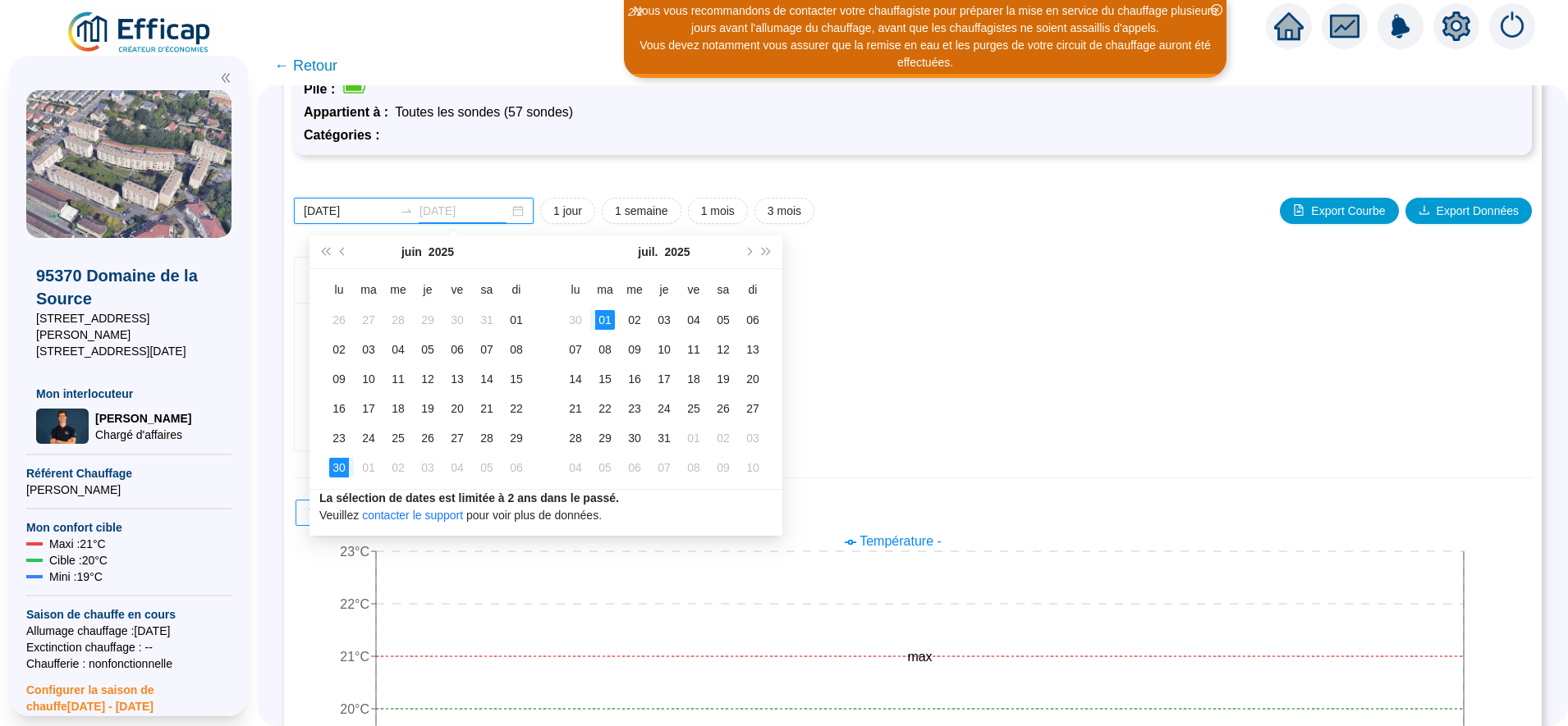
type input "[DATE]"
click at [352, 462] on td "30" at bounding box center [340, 468] width 30 height 30
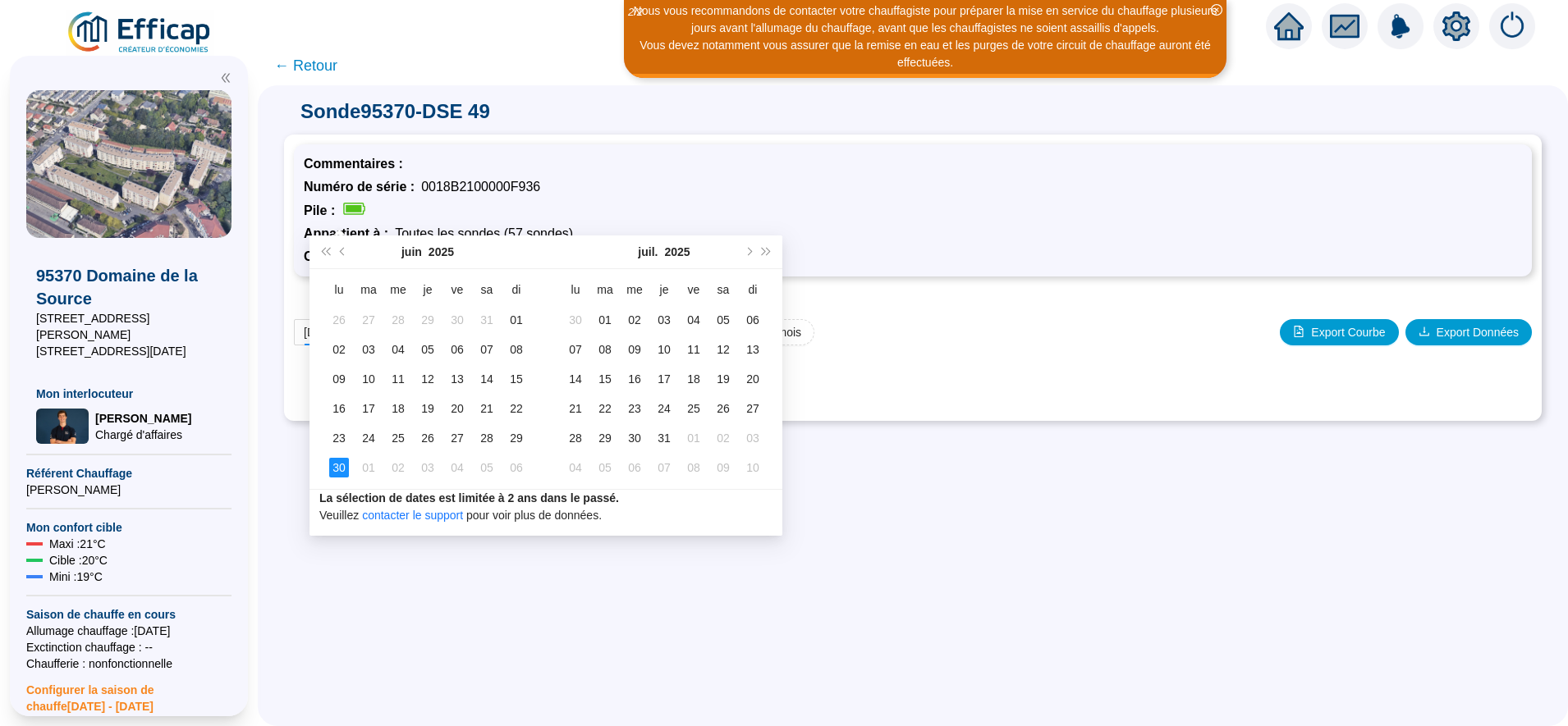
scroll to position [0, 0]
click at [352, 462] on div "Sonde 95370-DSE 49 Commentaires : Numéro de série : 0018B2100000F936 Pile : App…" at bounding box center [913, 406] width 1310 height 641
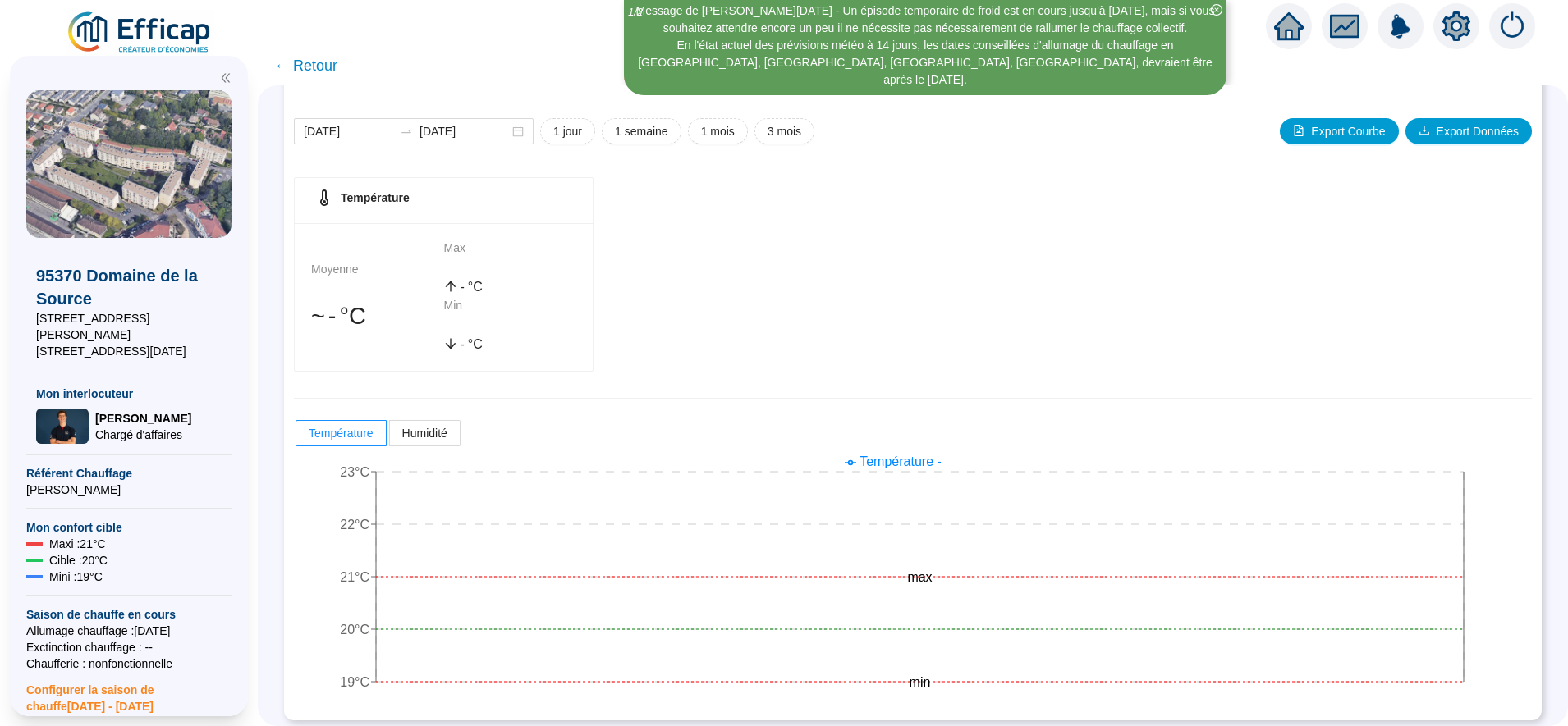
scroll to position [207, 0]
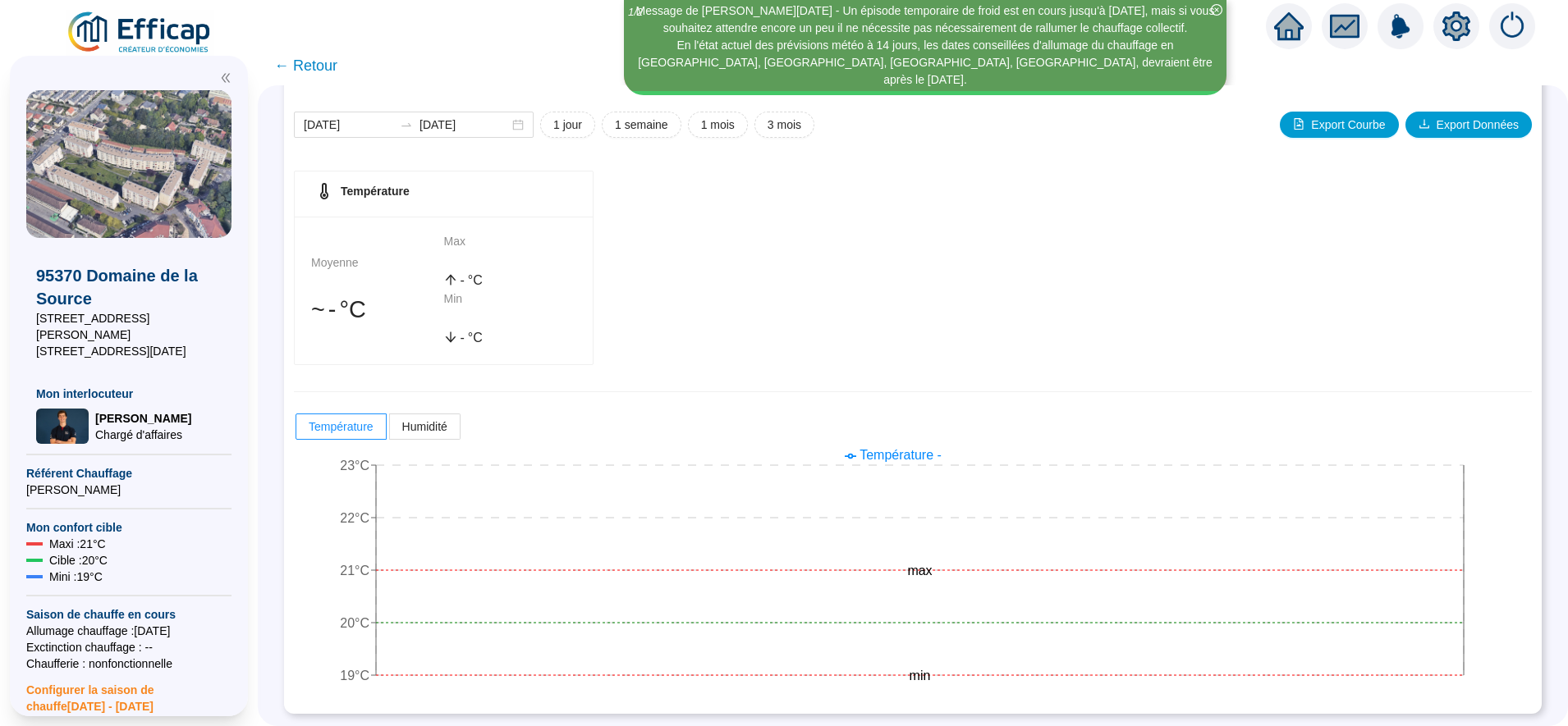
click at [338, 76] on span "← Retour" at bounding box center [305, 66] width 63 height 23
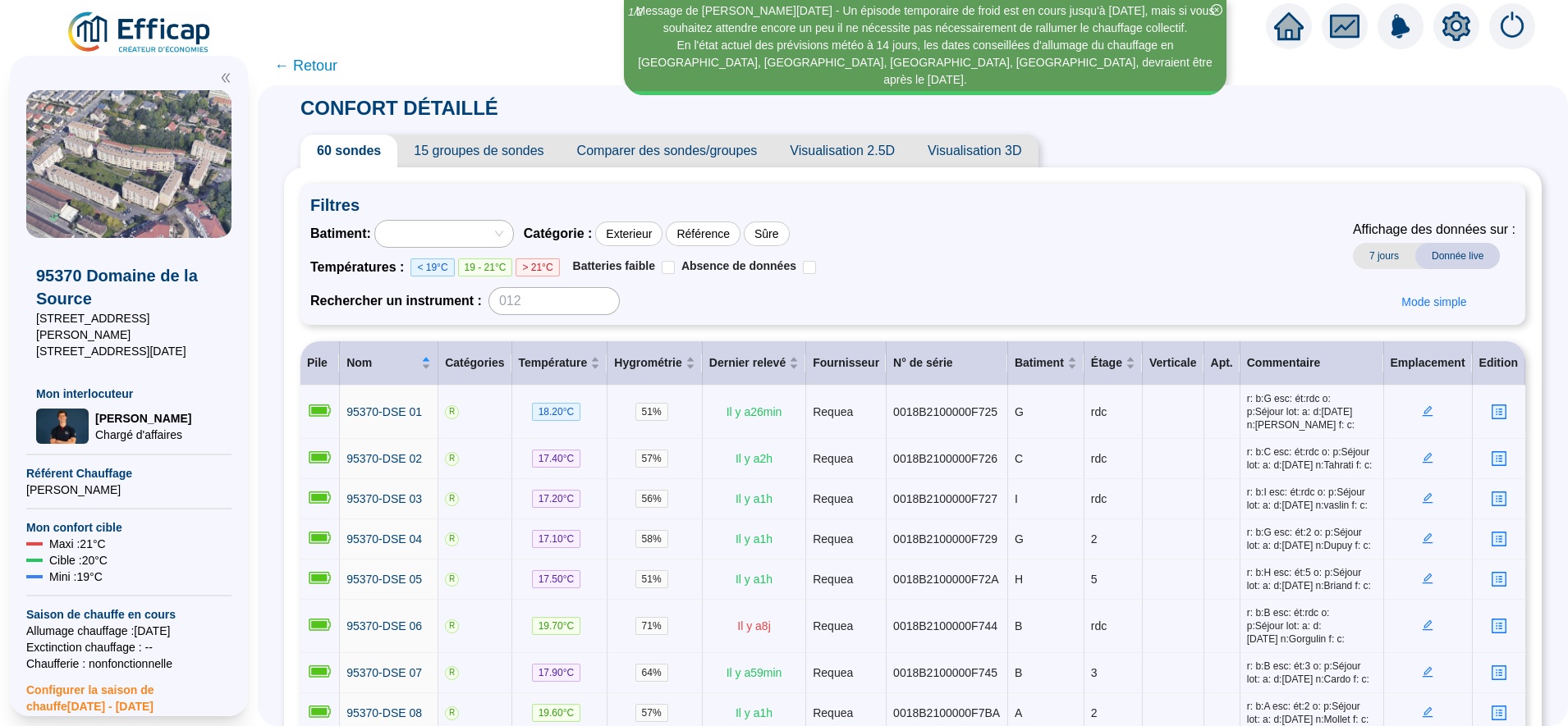
click at [329, 66] on span "← Retour" at bounding box center [305, 66] width 63 height 23
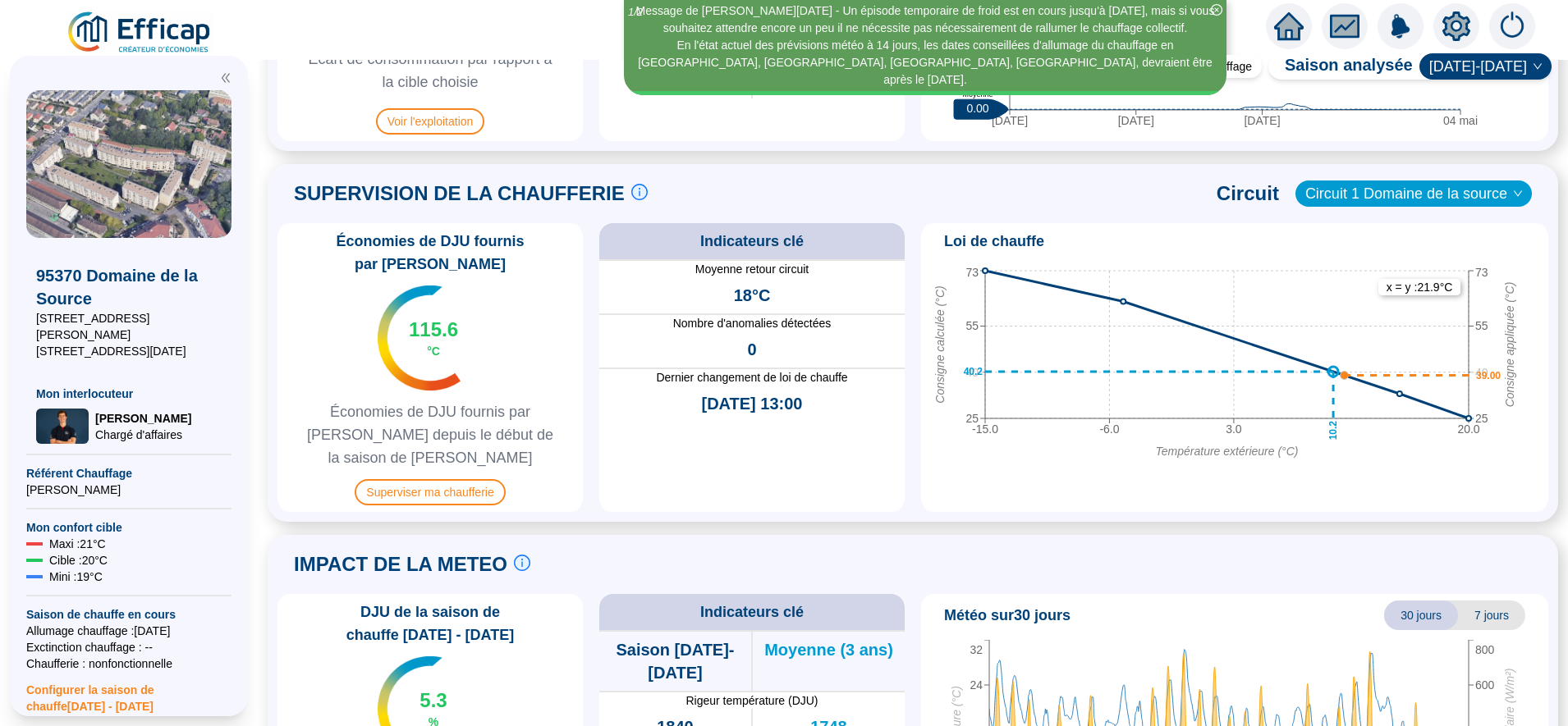
scroll to position [1009, 0]
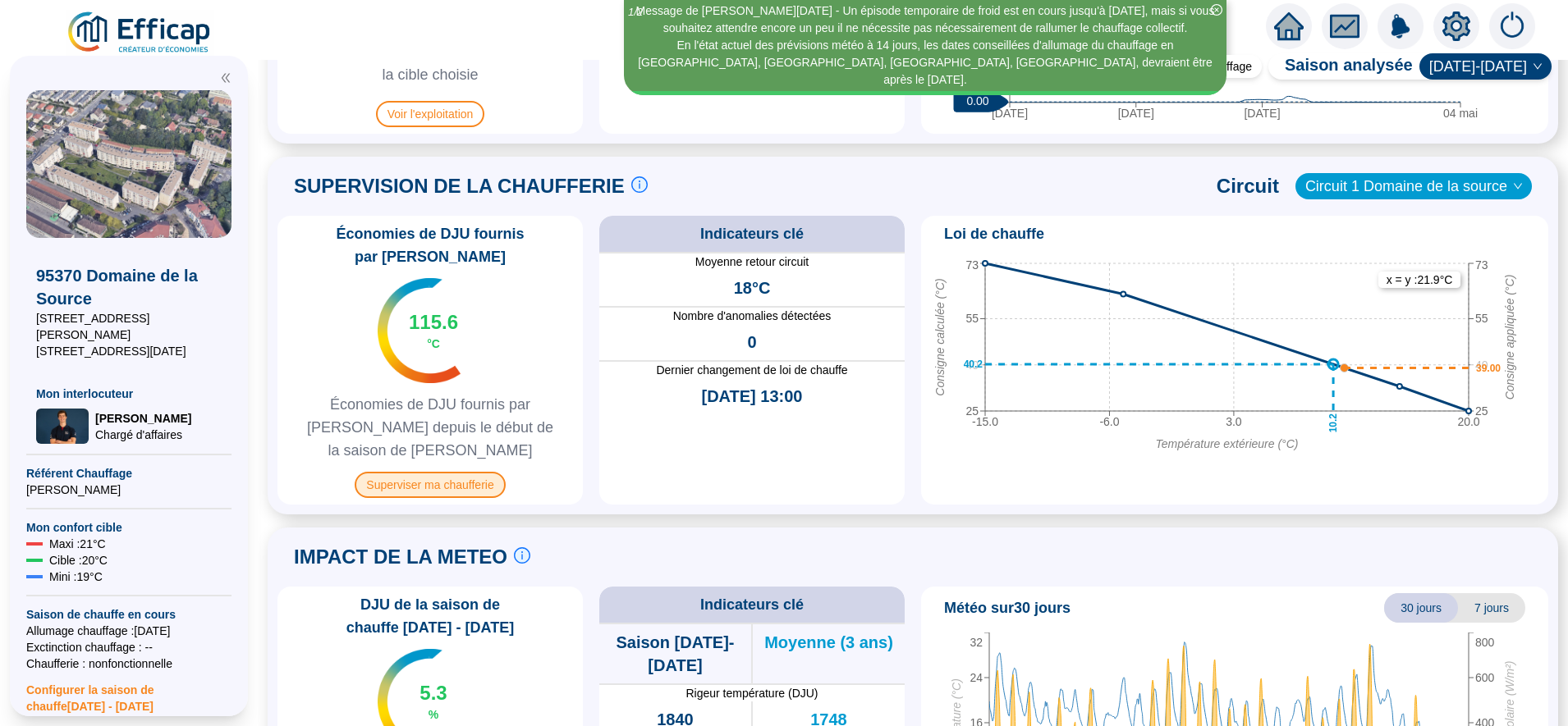
click at [459, 471] on span "Superviser ma chaufferie" at bounding box center [430, 485] width 150 height 26
